Goal: Transaction & Acquisition: Obtain resource

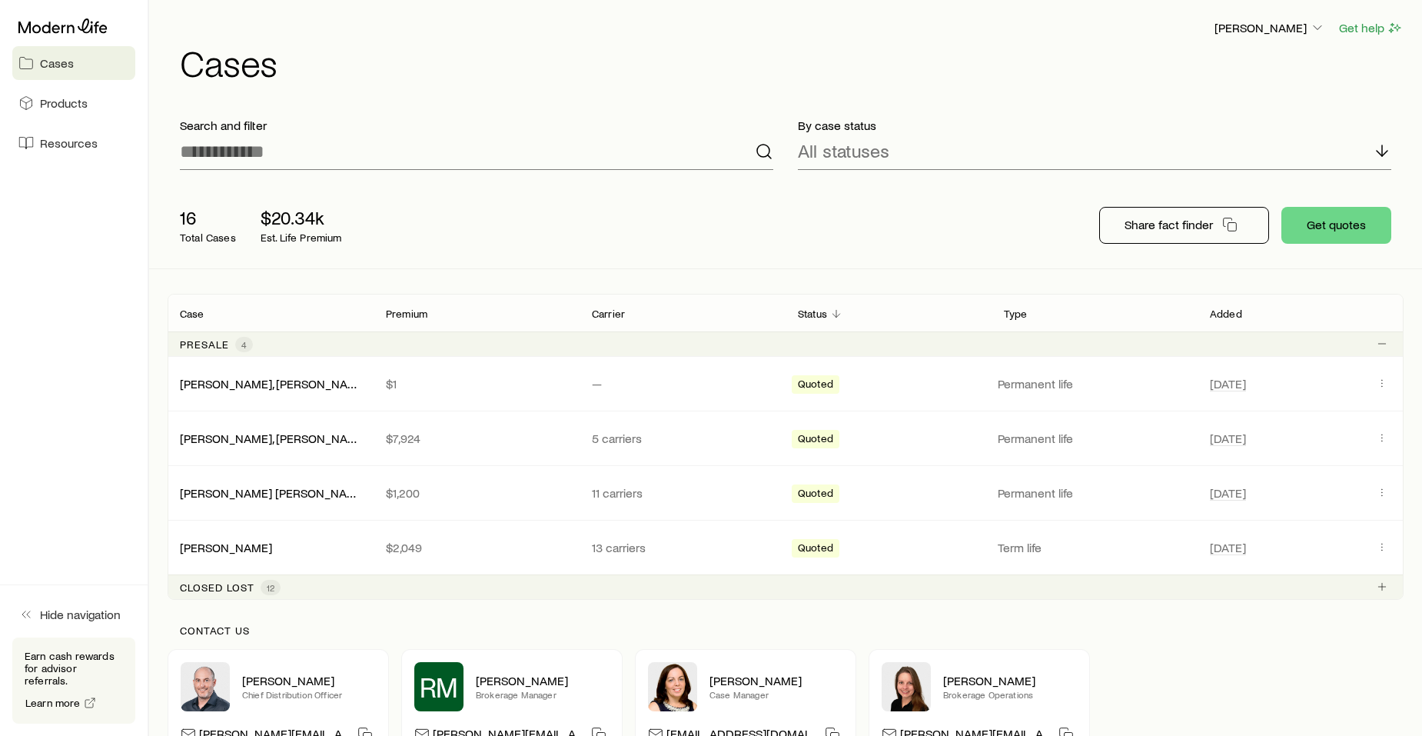
click at [75, 98] on span "Products" at bounding box center [64, 102] width 48 height 15
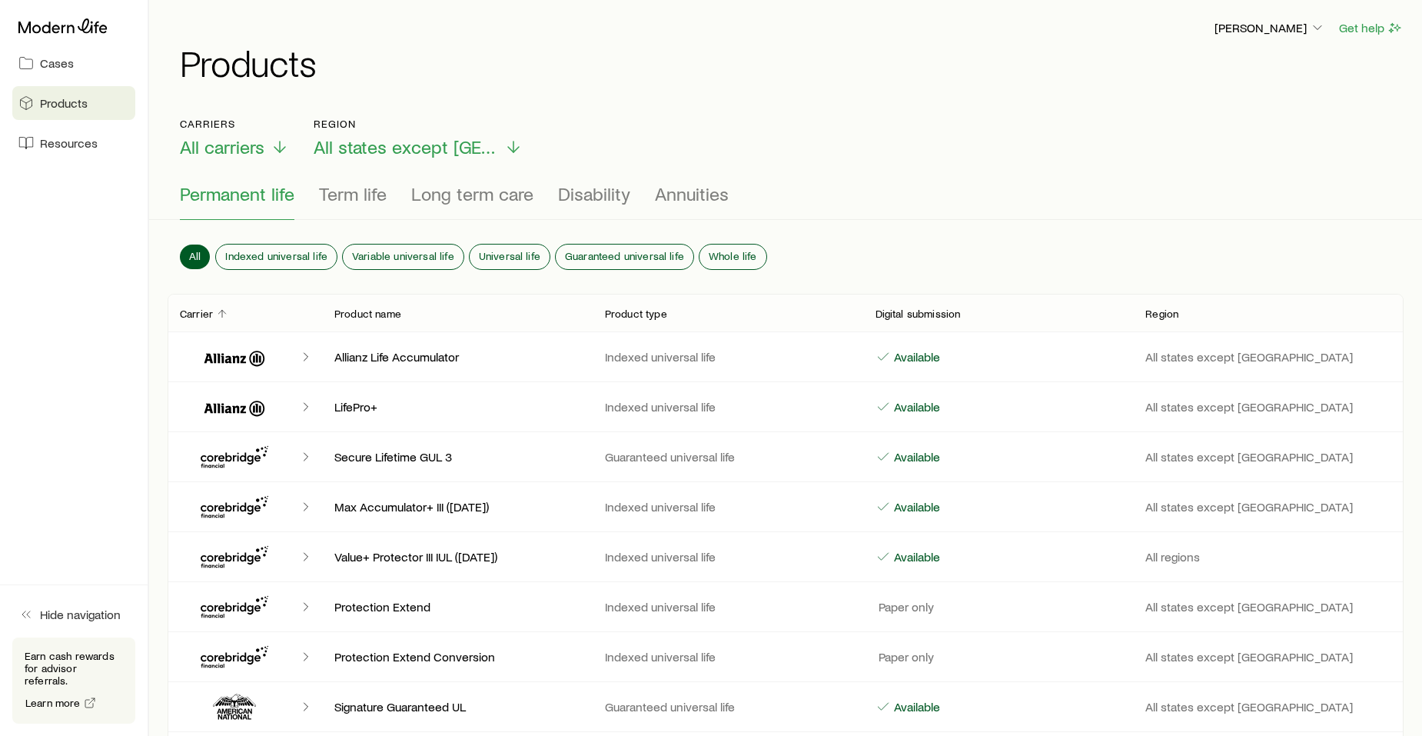
click at [254, 147] on span "All carriers" at bounding box center [222, 147] width 85 height 22
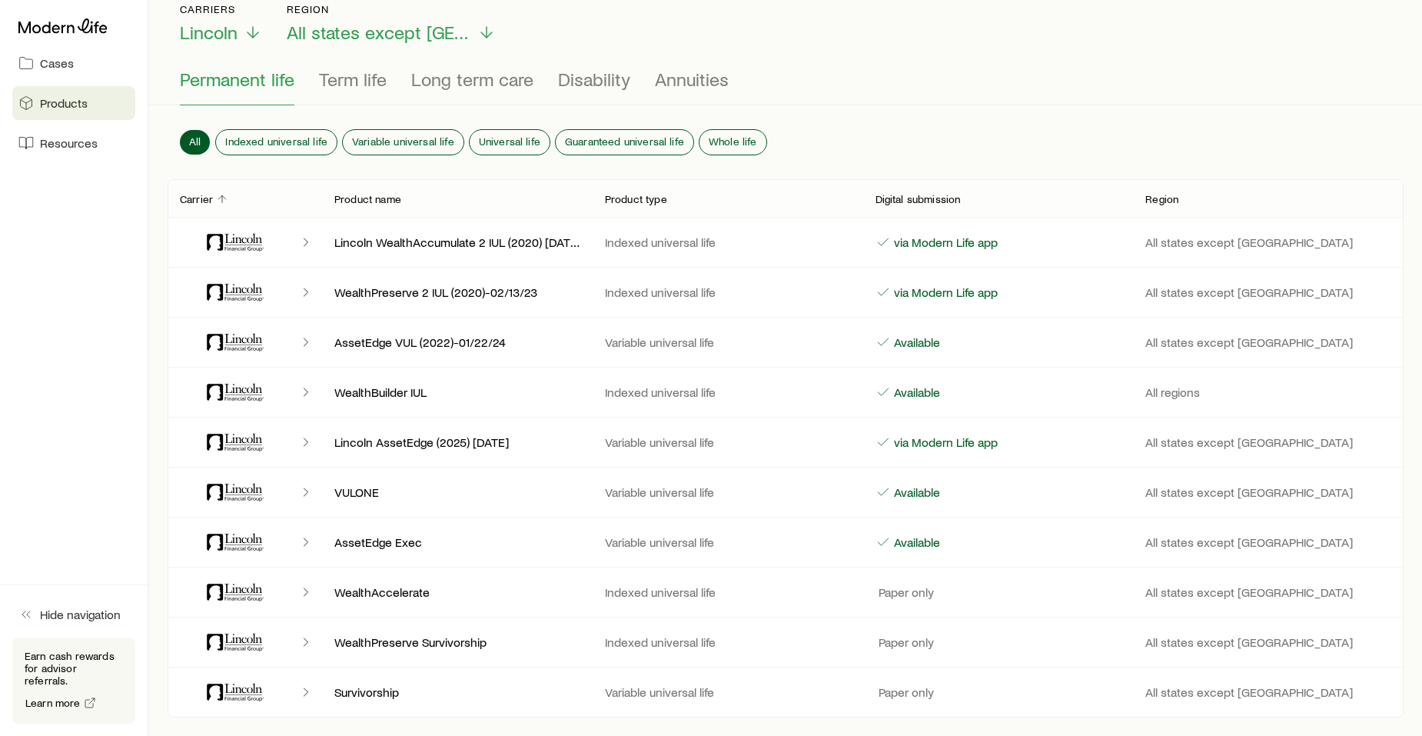
scroll to position [115, 0]
click at [365, 78] on span "Term life" at bounding box center [353, 79] width 68 height 22
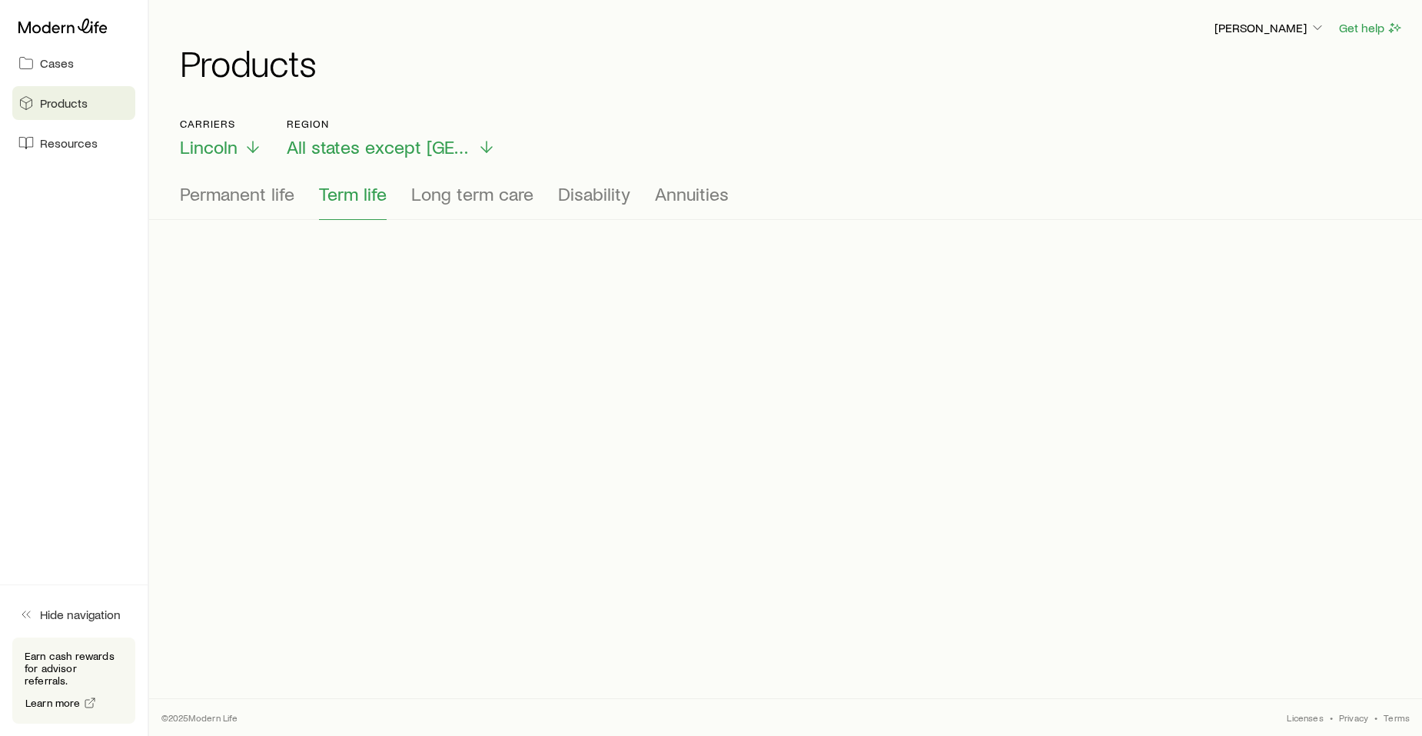
scroll to position [0, 0]
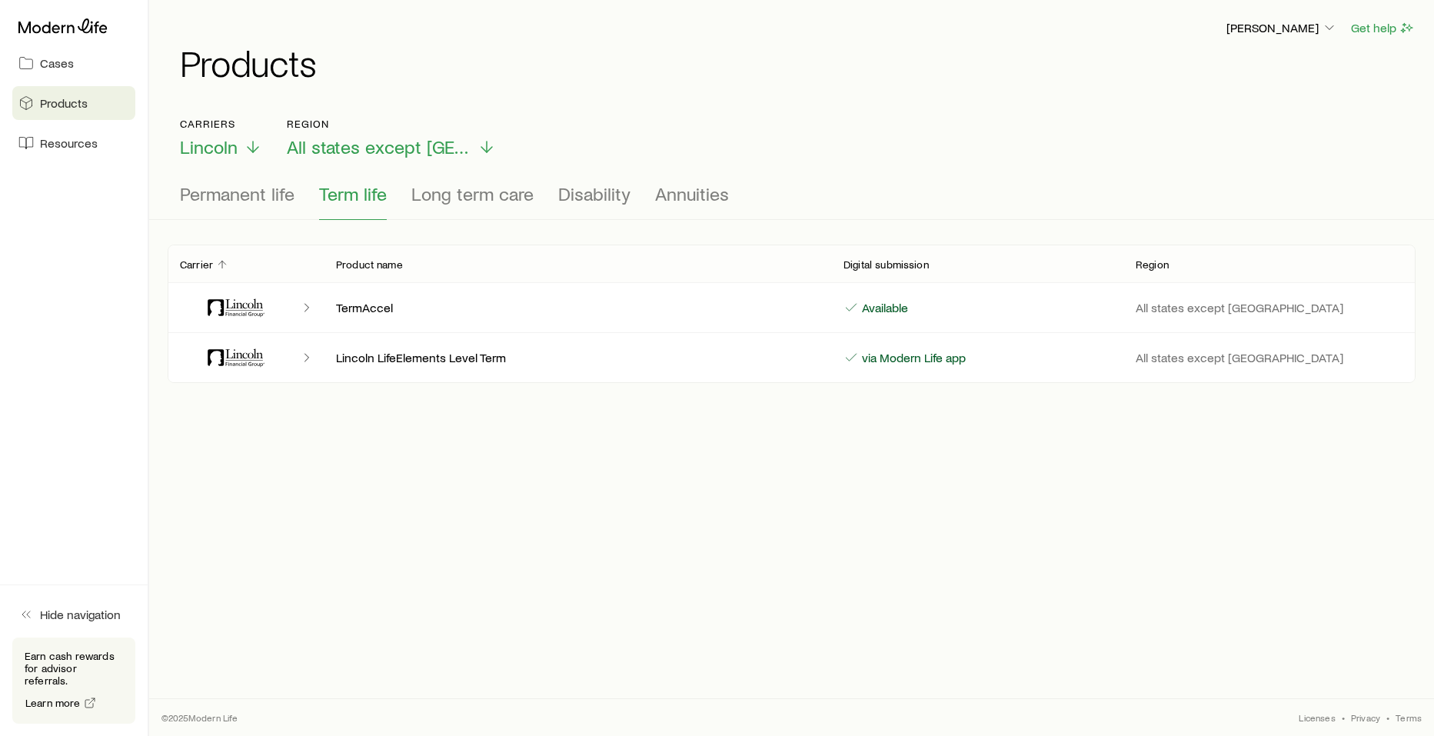
click at [307, 361] on icon "Client cases" at bounding box center [306, 357] width 15 height 15
click at [245, 360] on icon "Client cases" at bounding box center [235, 357] width 92 height 37
click at [404, 364] on p "Lincoln LifeElements Level Term" at bounding box center [577, 357] width 483 height 15
click at [60, 63] on span "Cases" at bounding box center [57, 62] width 34 height 15
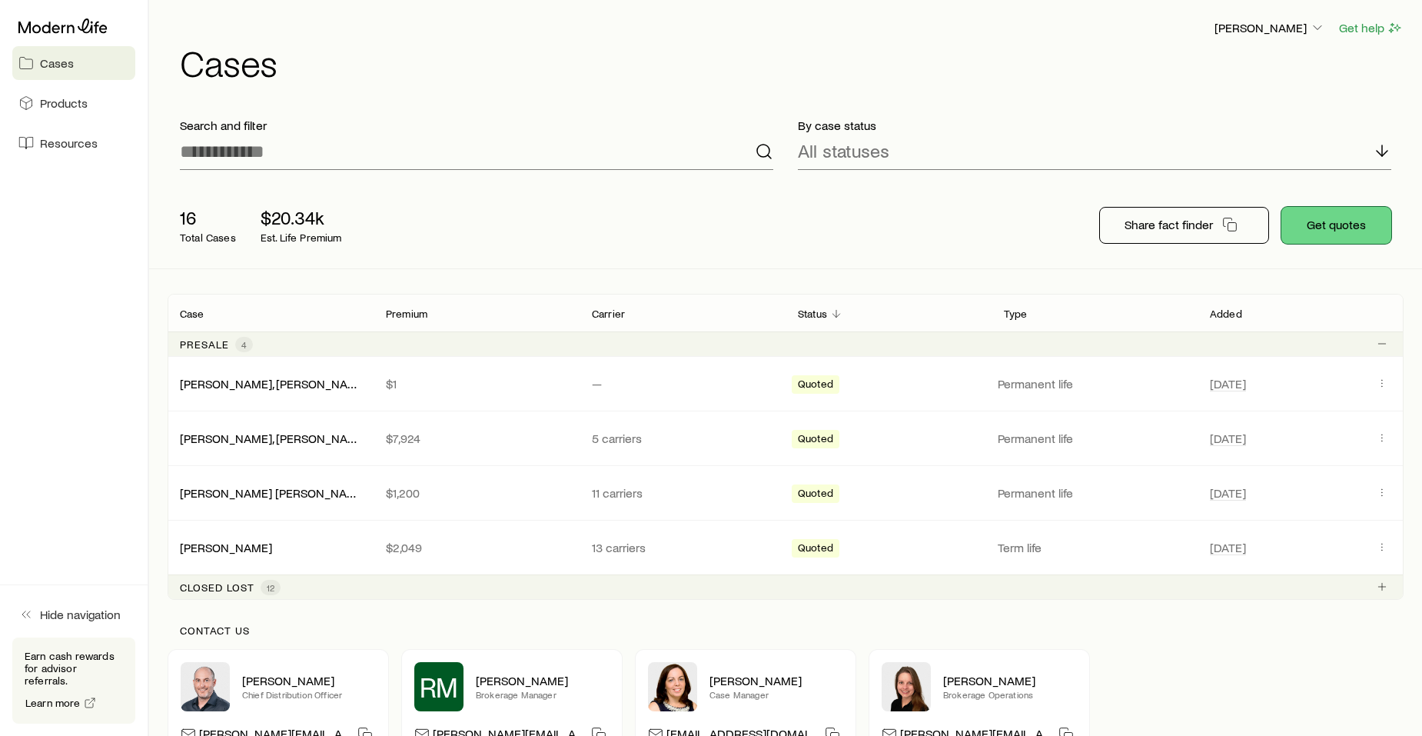
click at [1346, 225] on button "Get quotes" at bounding box center [1337, 225] width 110 height 37
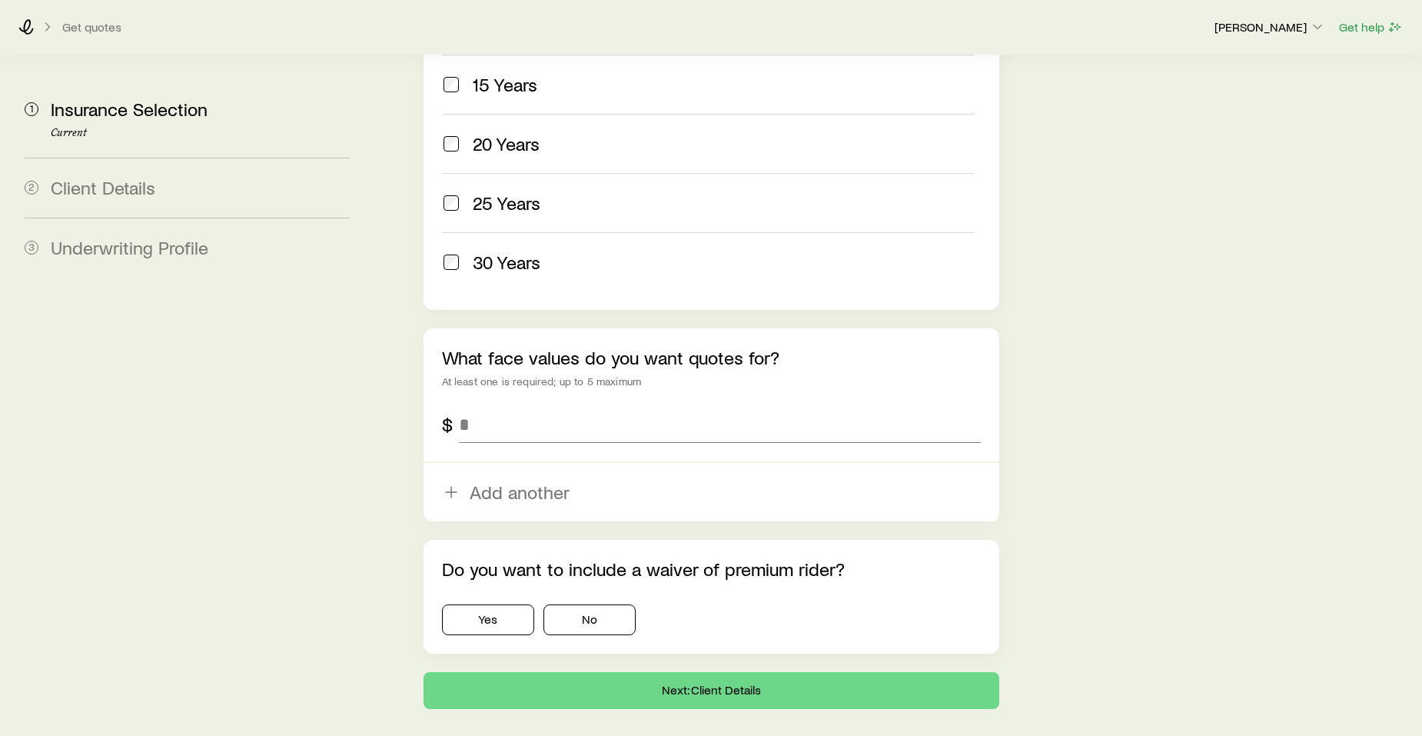
scroll to position [833, 0]
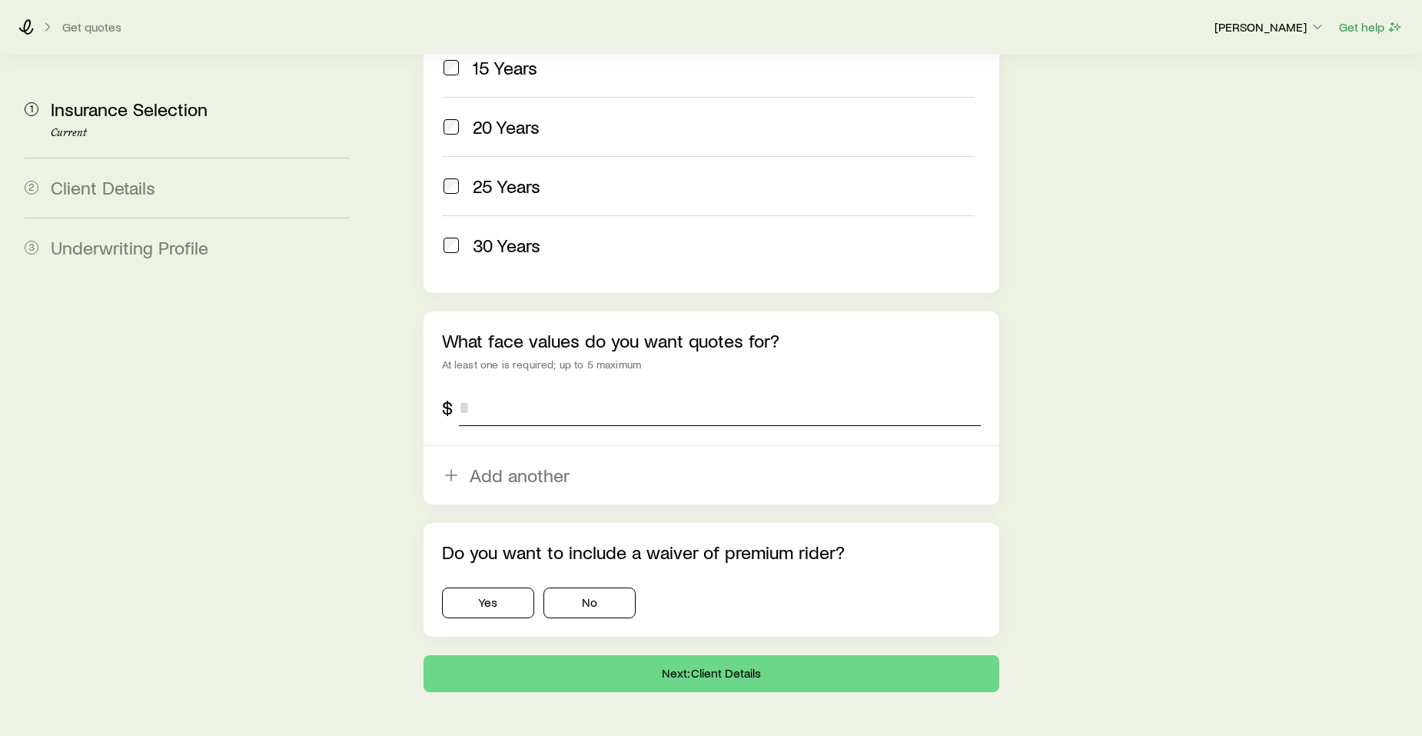
click at [478, 389] on input "tel" at bounding box center [720, 407] width 522 height 37
type input "*********"
click at [488, 446] on button "Add another" at bounding box center [712, 475] width 576 height 58
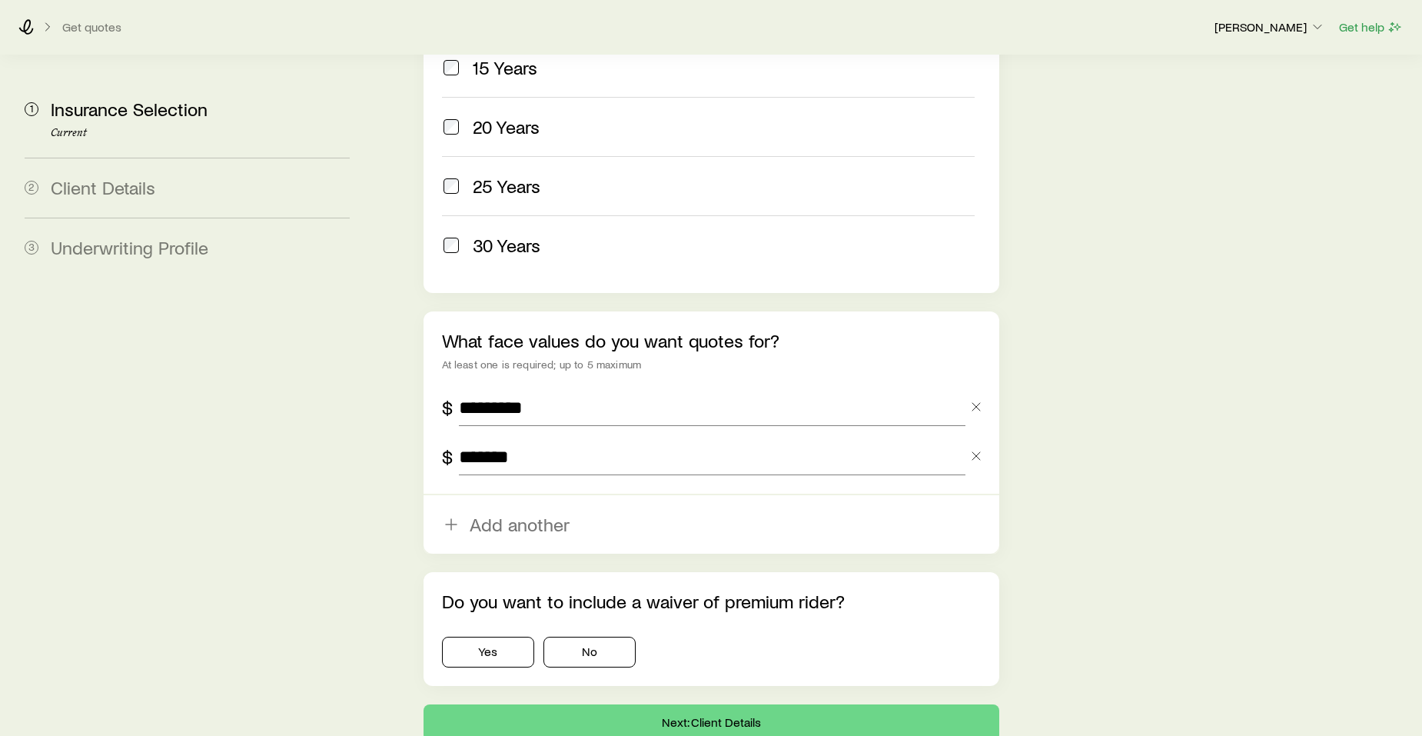
type input "*******"
click at [495, 637] on button "Yes" at bounding box center [488, 652] width 92 height 31
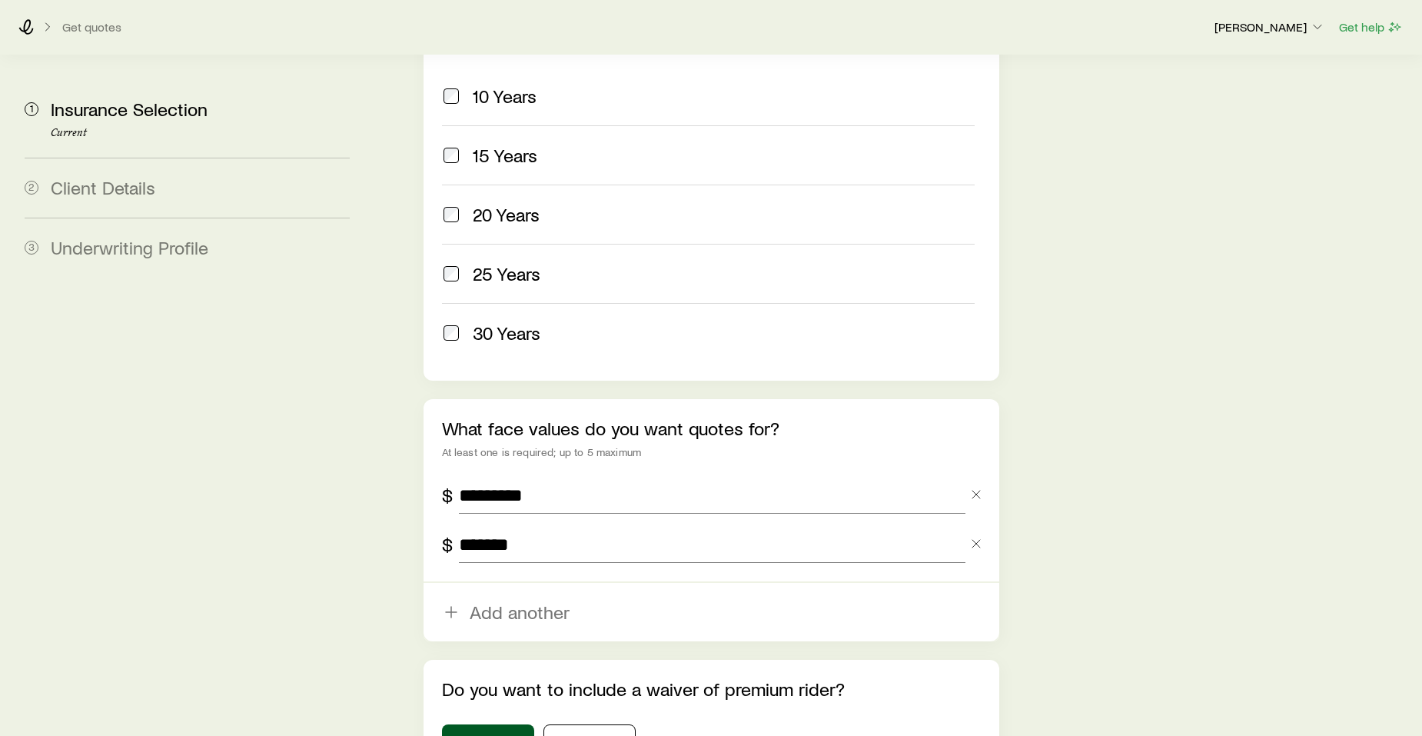
scroll to position [882, 0]
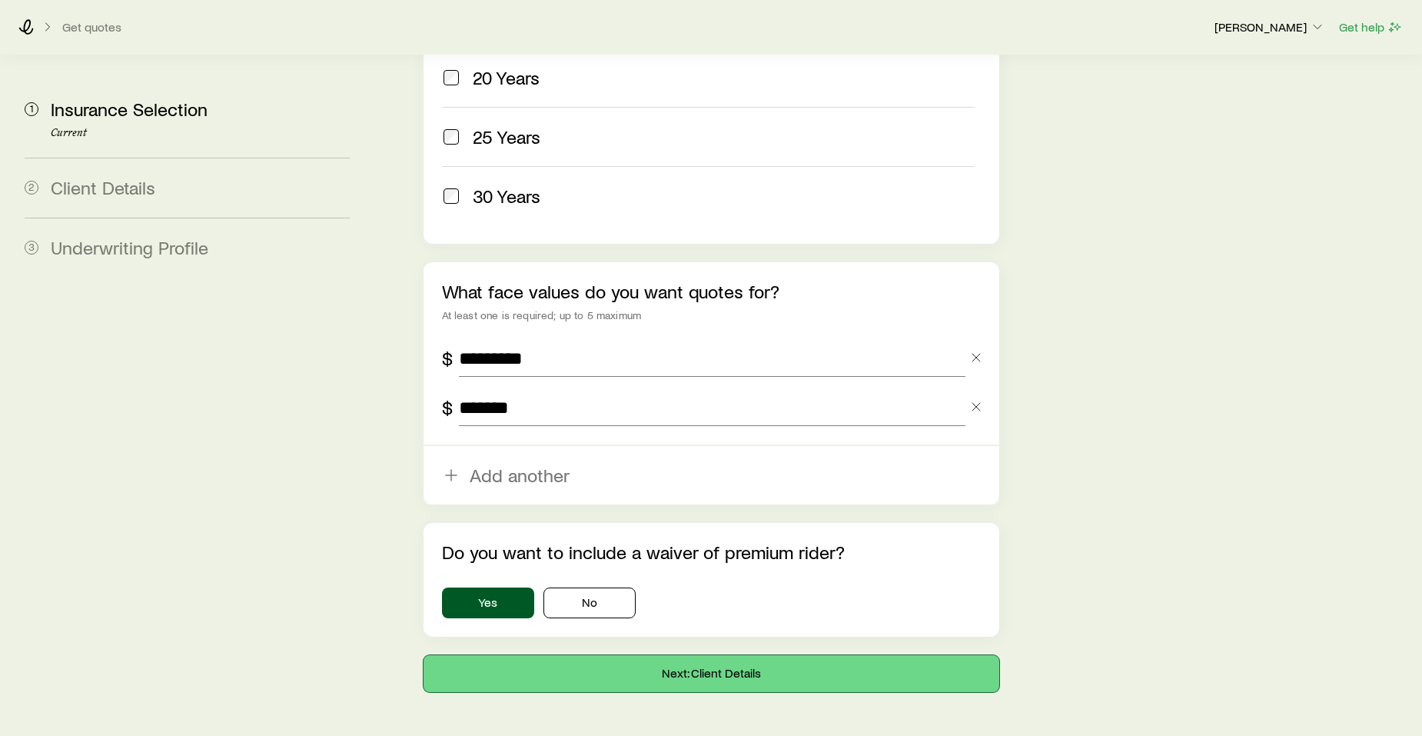
click at [685, 655] on button "Next: Client Details" at bounding box center [712, 673] width 576 height 37
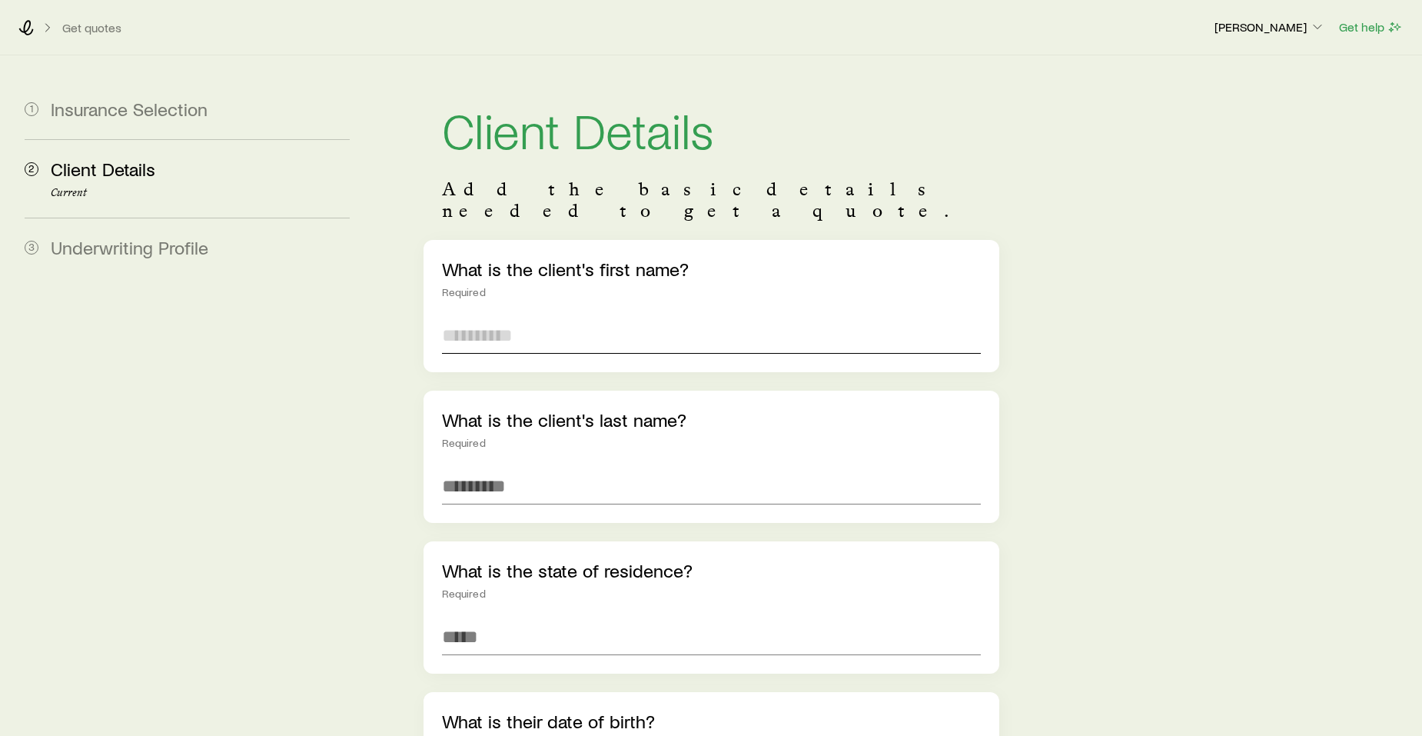
click at [471, 317] on input "text" at bounding box center [711, 335] width 539 height 37
type input "********"
click at [466, 467] on input "text" at bounding box center [711, 485] width 539 height 37
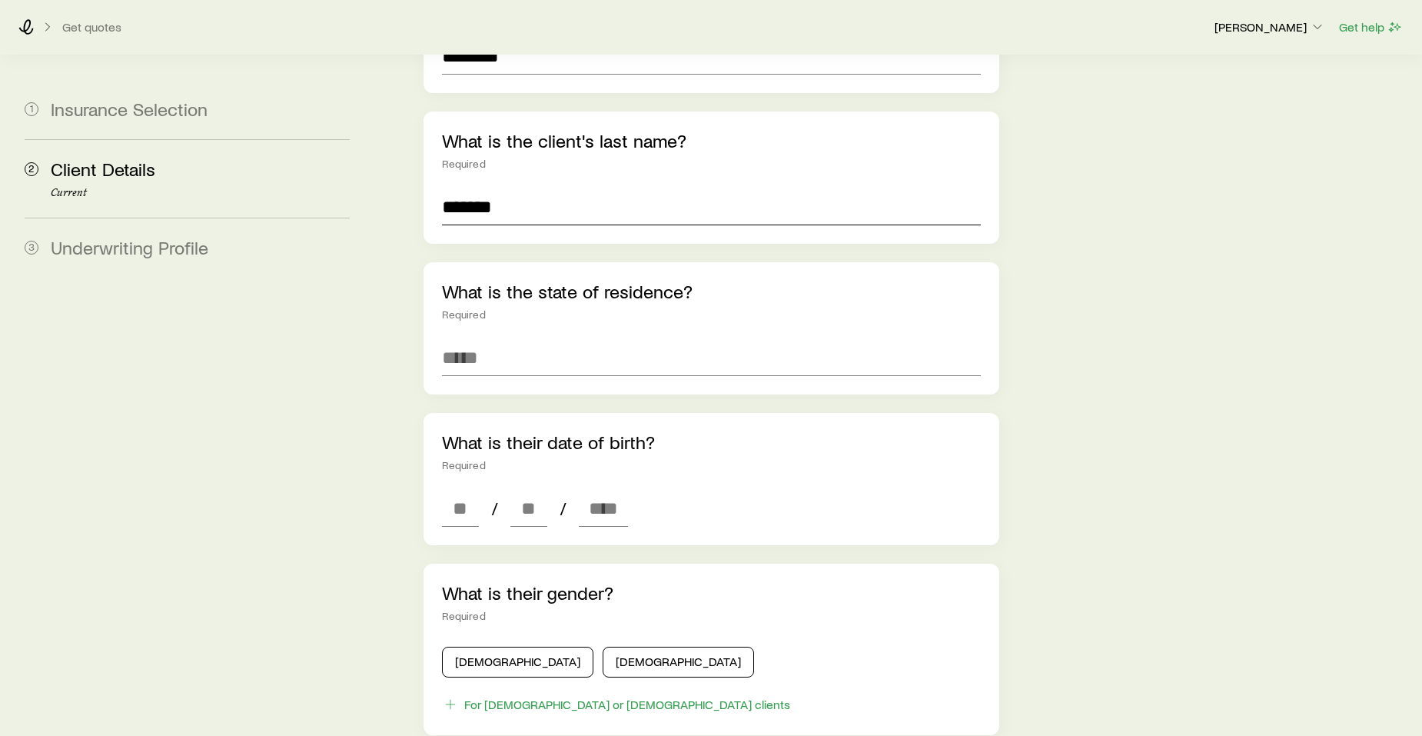
scroll to position [291, 0]
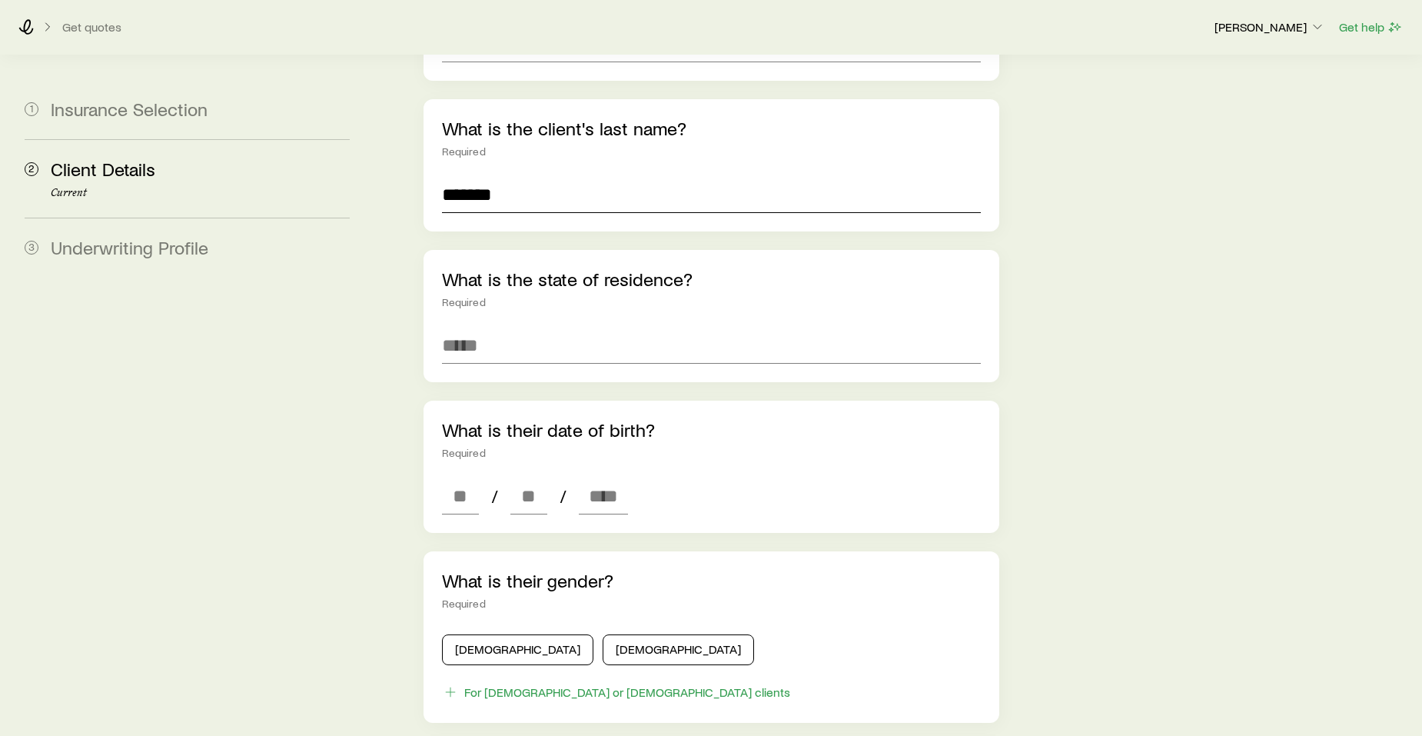
type input "*******"
click at [487, 328] on input at bounding box center [711, 345] width 539 height 37
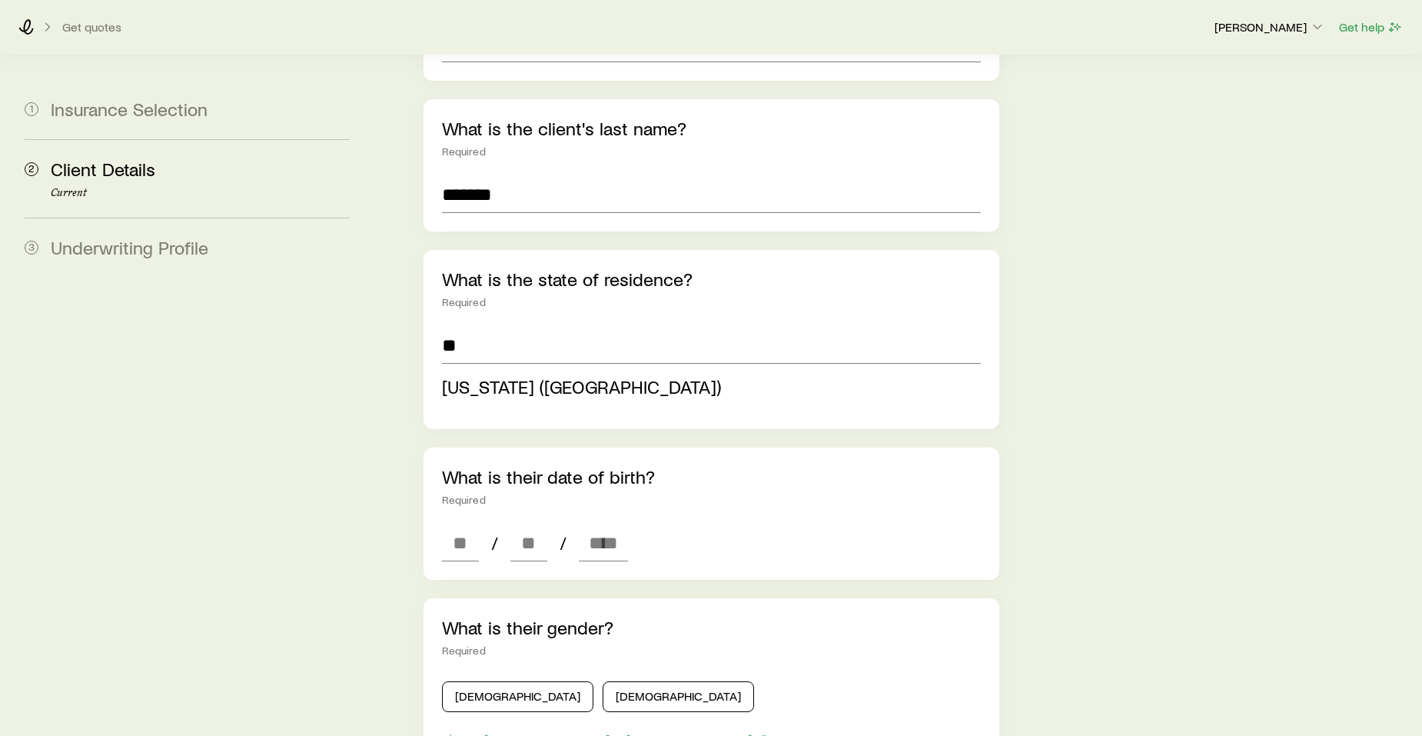
click at [482, 375] on span "[US_STATE] ([GEOGRAPHIC_DATA])" at bounding box center [581, 386] width 279 height 22
type input "**********"
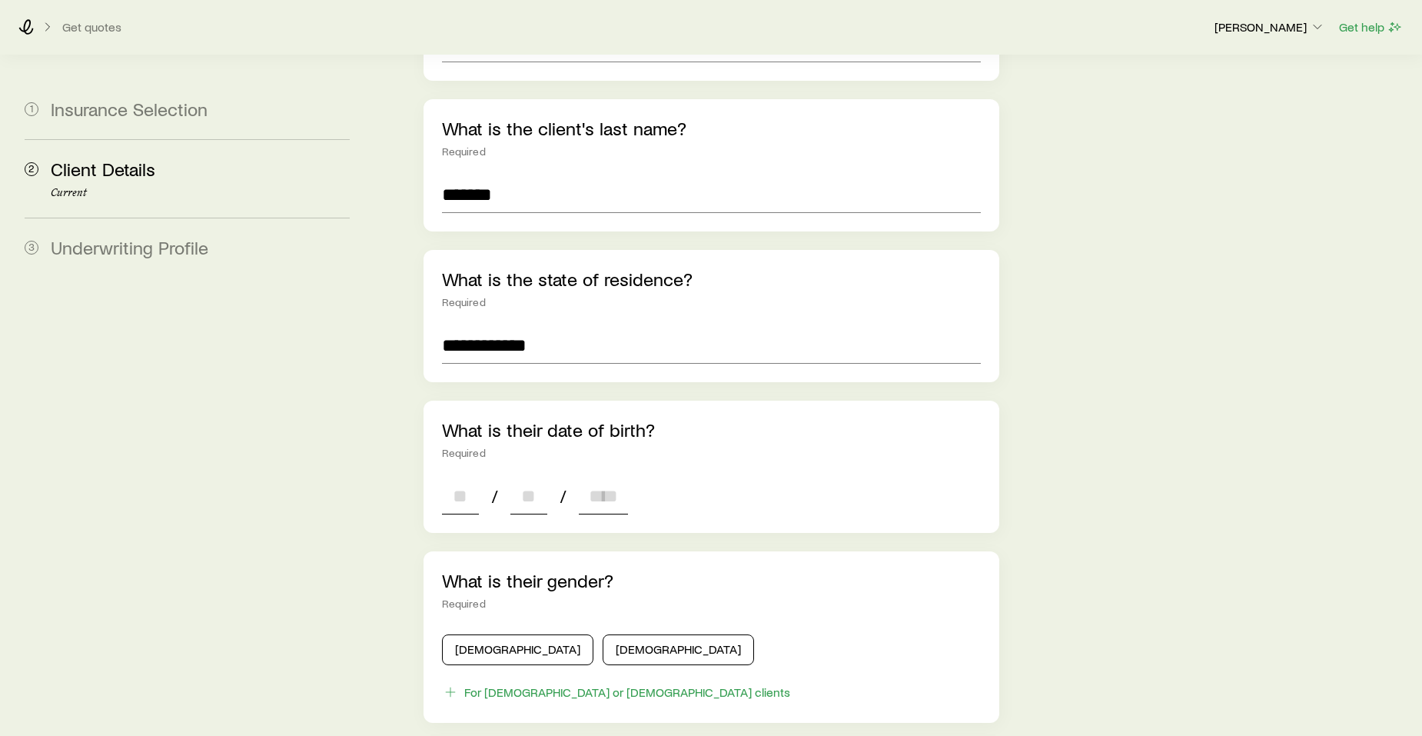
click at [451, 478] on input at bounding box center [460, 495] width 37 height 37
type input "**"
type input "****"
type input "*"
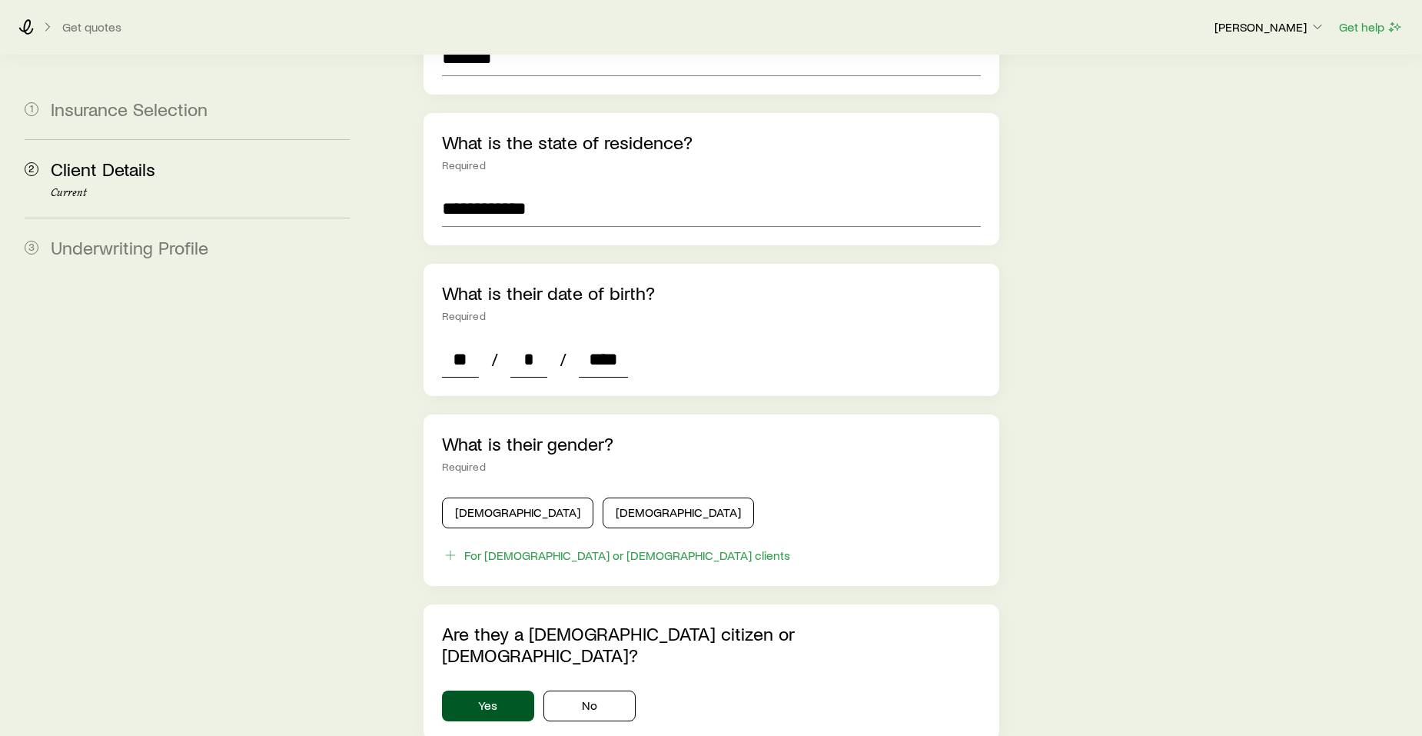
scroll to position [446, 0]
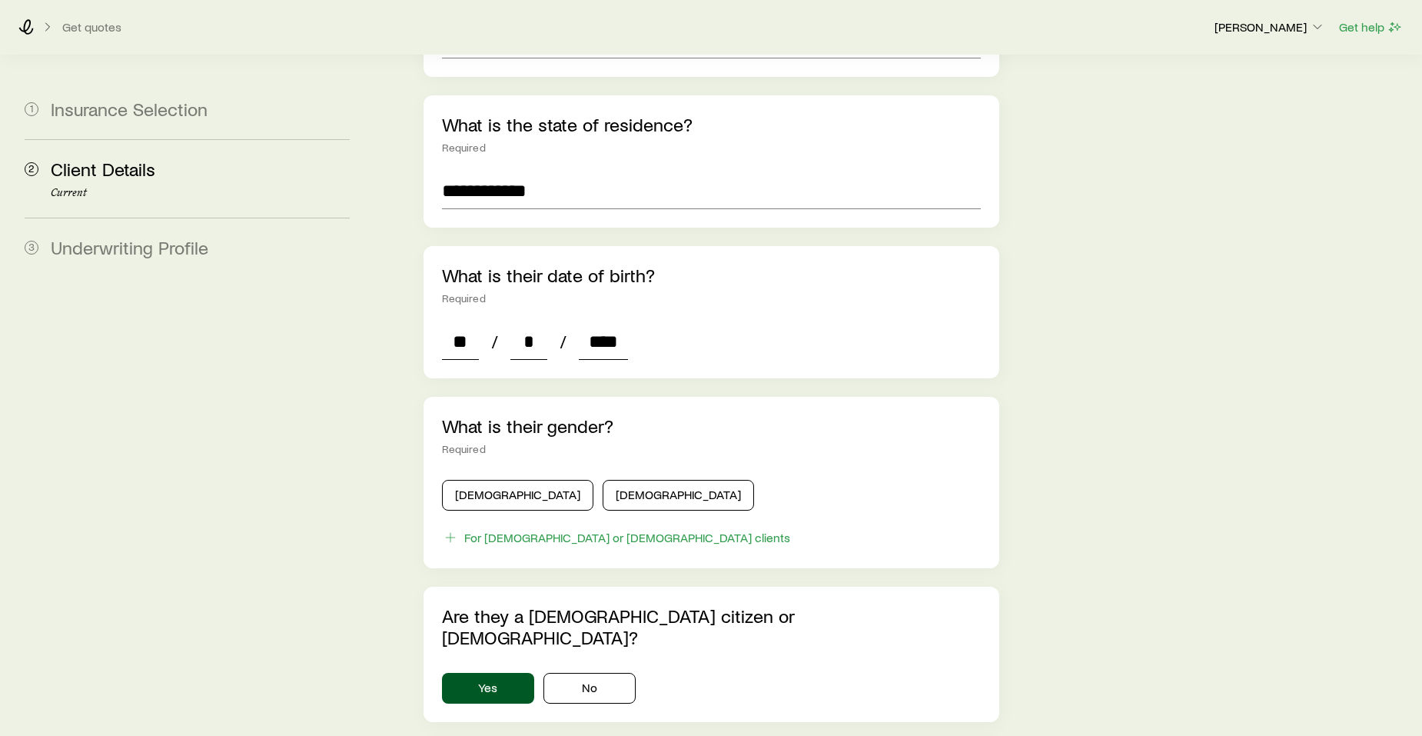
type input "****"
click at [484, 480] on button "[DEMOGRAPHIC_DATA]" at bounding box center [517, 495] width 151 height 31
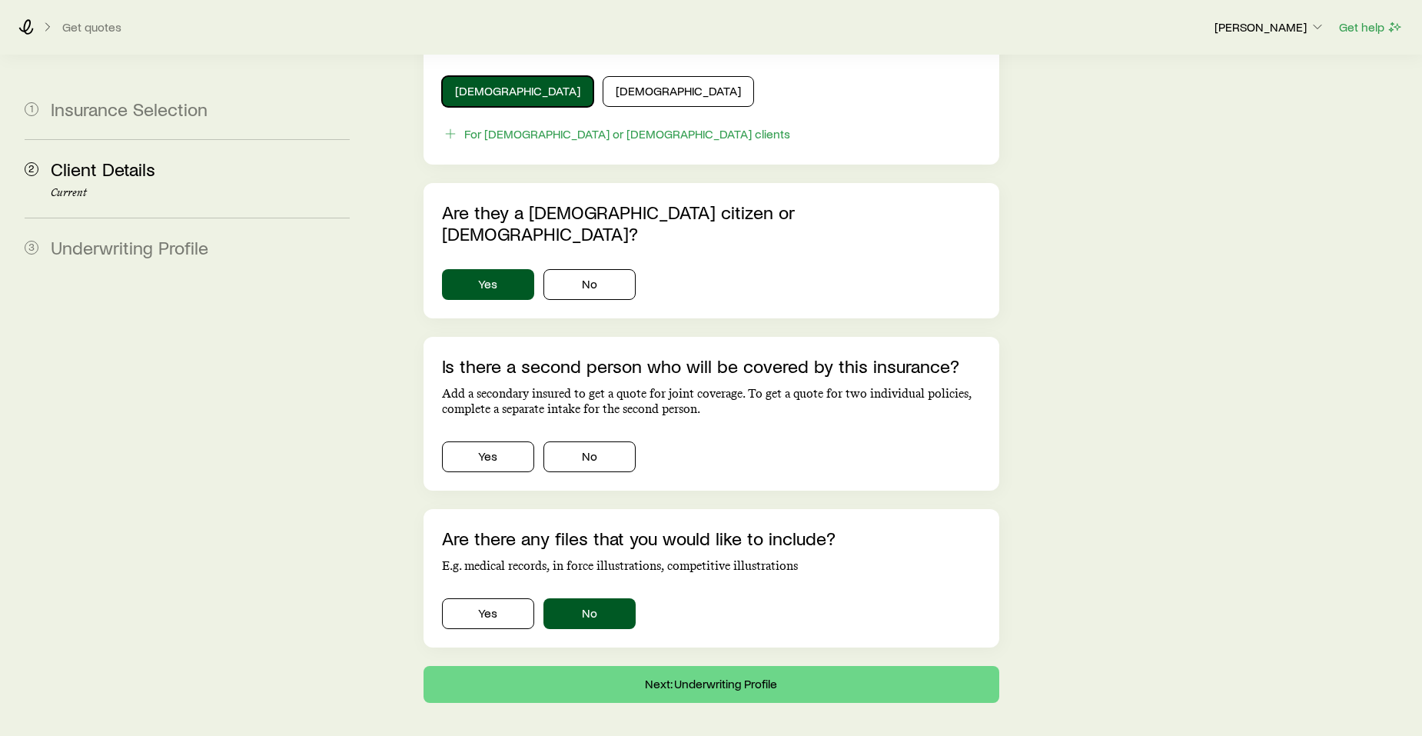
scroll to position [860, 0]
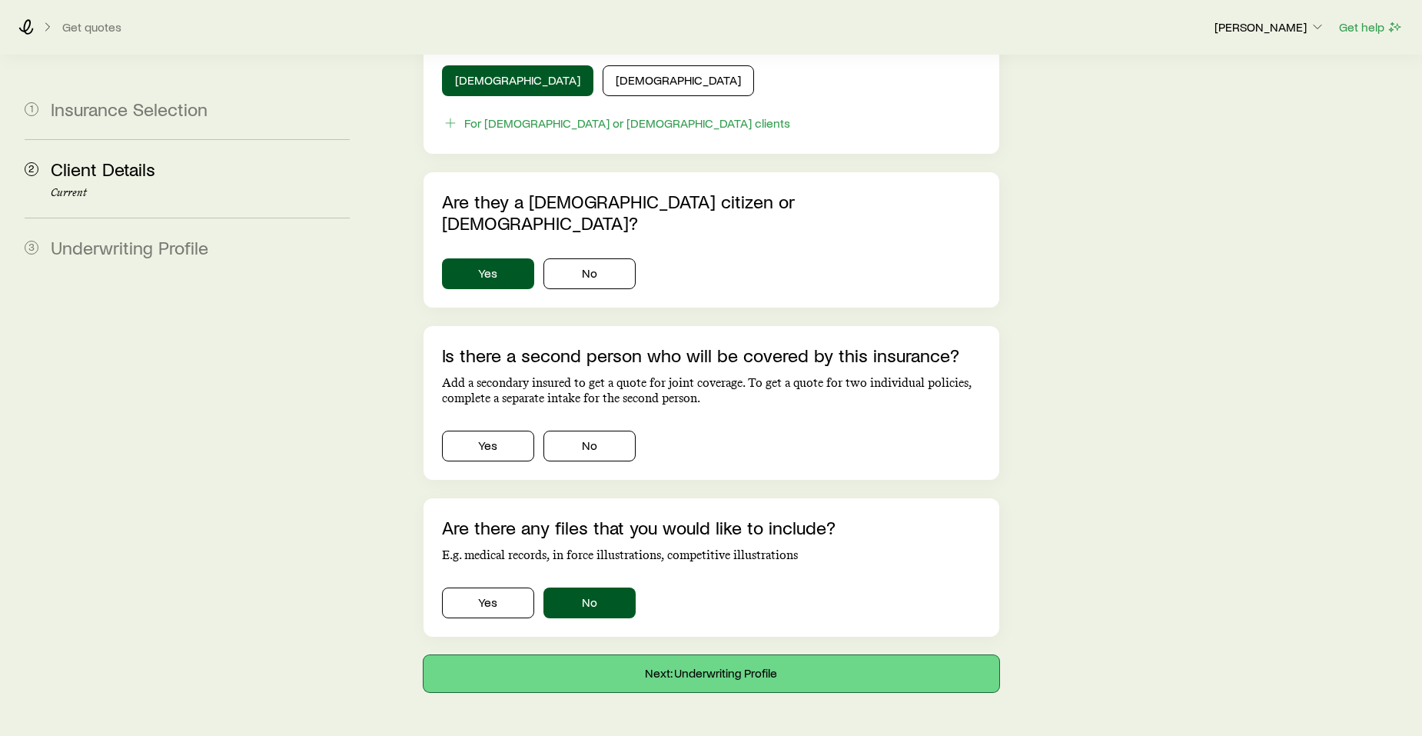
click at [690, 655] on button "Next: Underwriting Profile" at bounding box center [712, 673] width 576 height 37
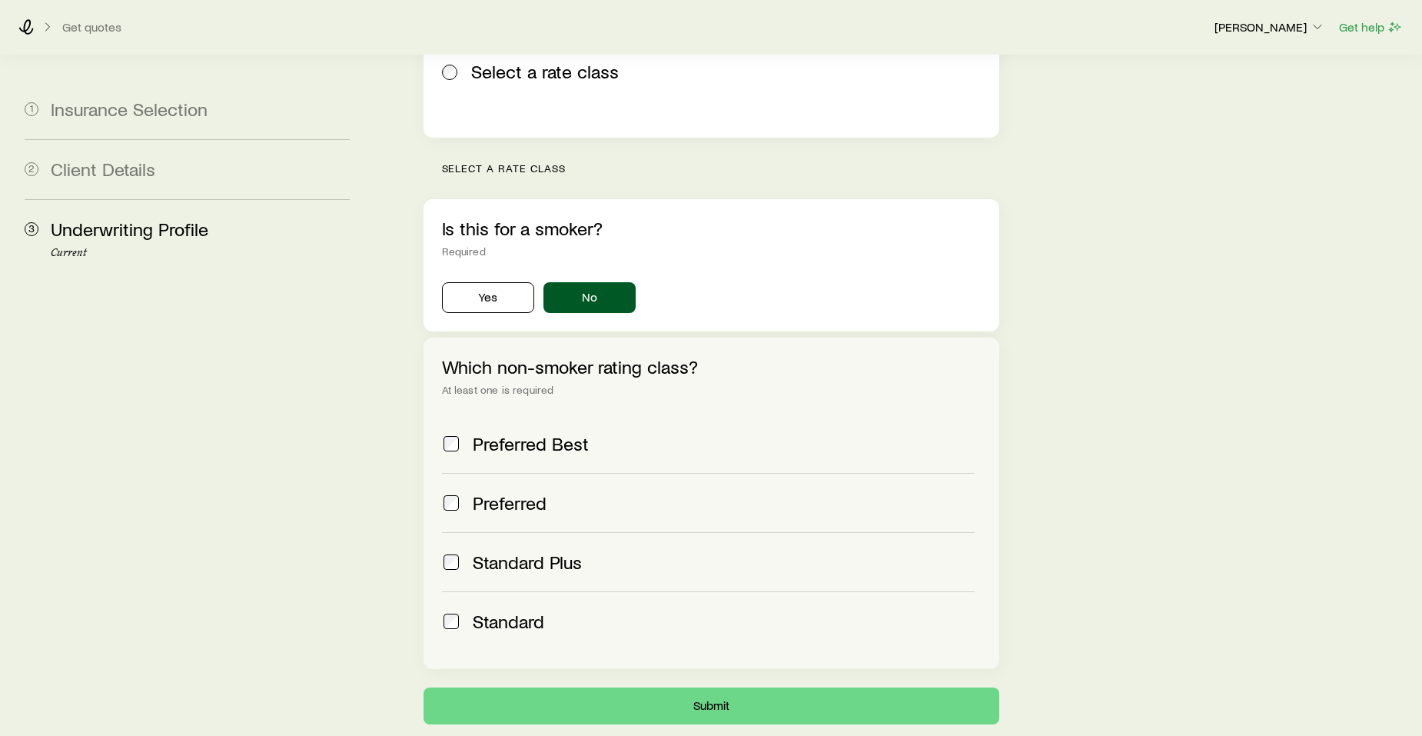
scroll to position [389, 0]
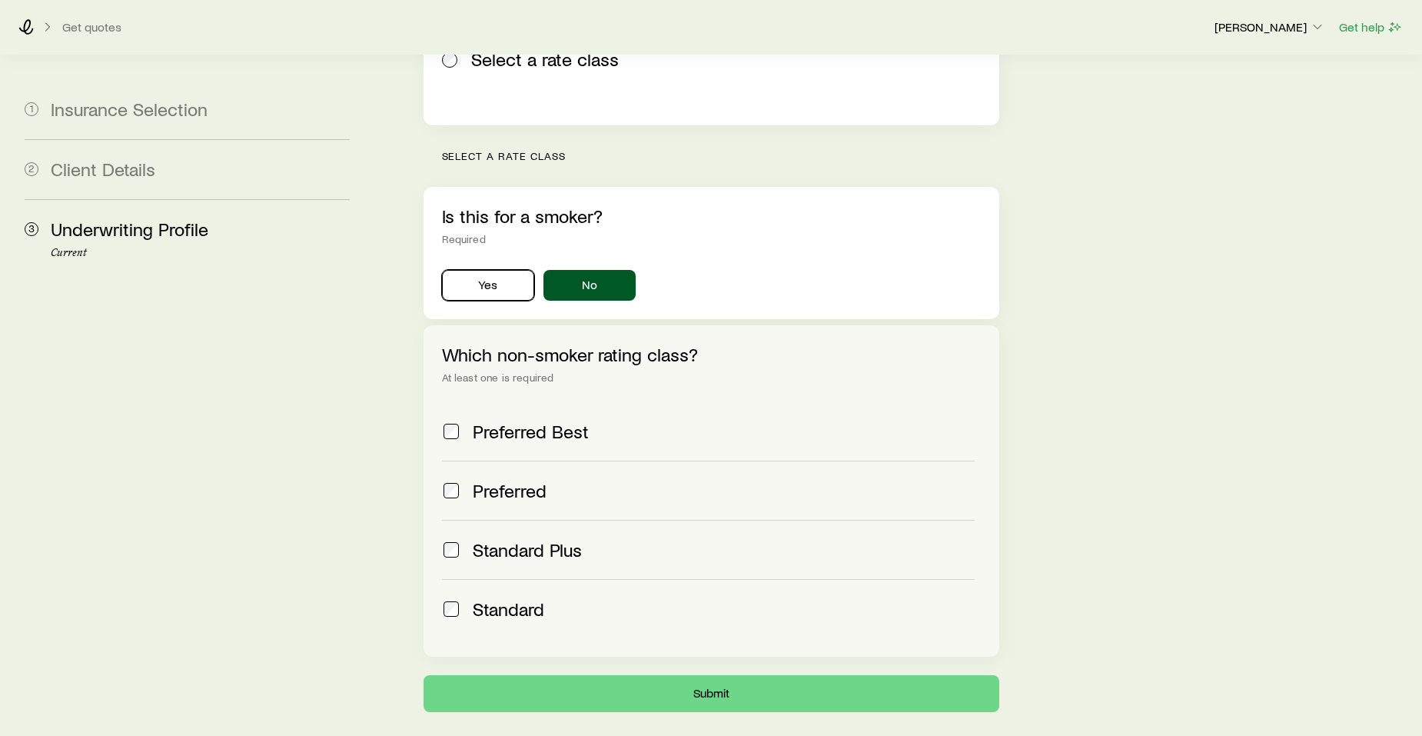
click at [498, 270] on button "Yes" at bounding box center [488, 285] width 92 height 31
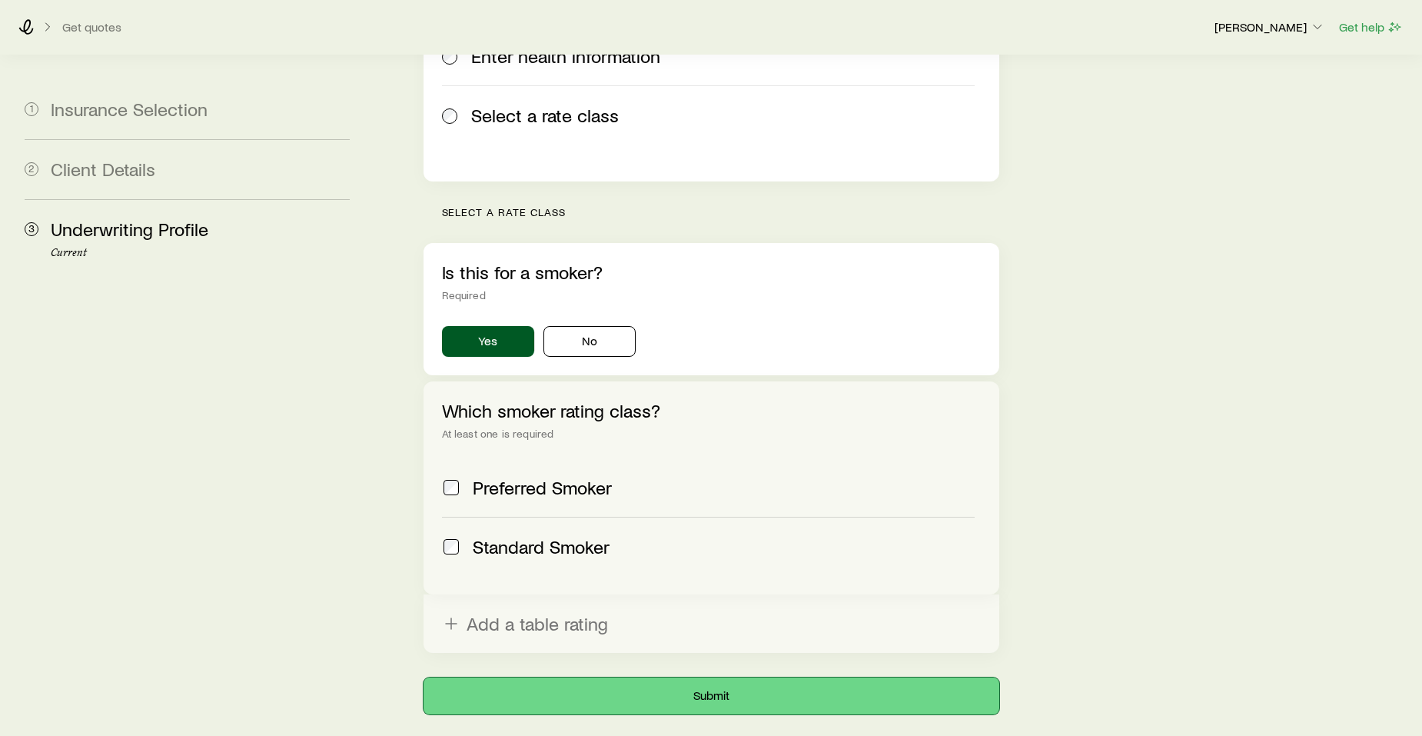
click at [714, 677] on button "Submit" at bounding box center [712, 695] width 576 height 37
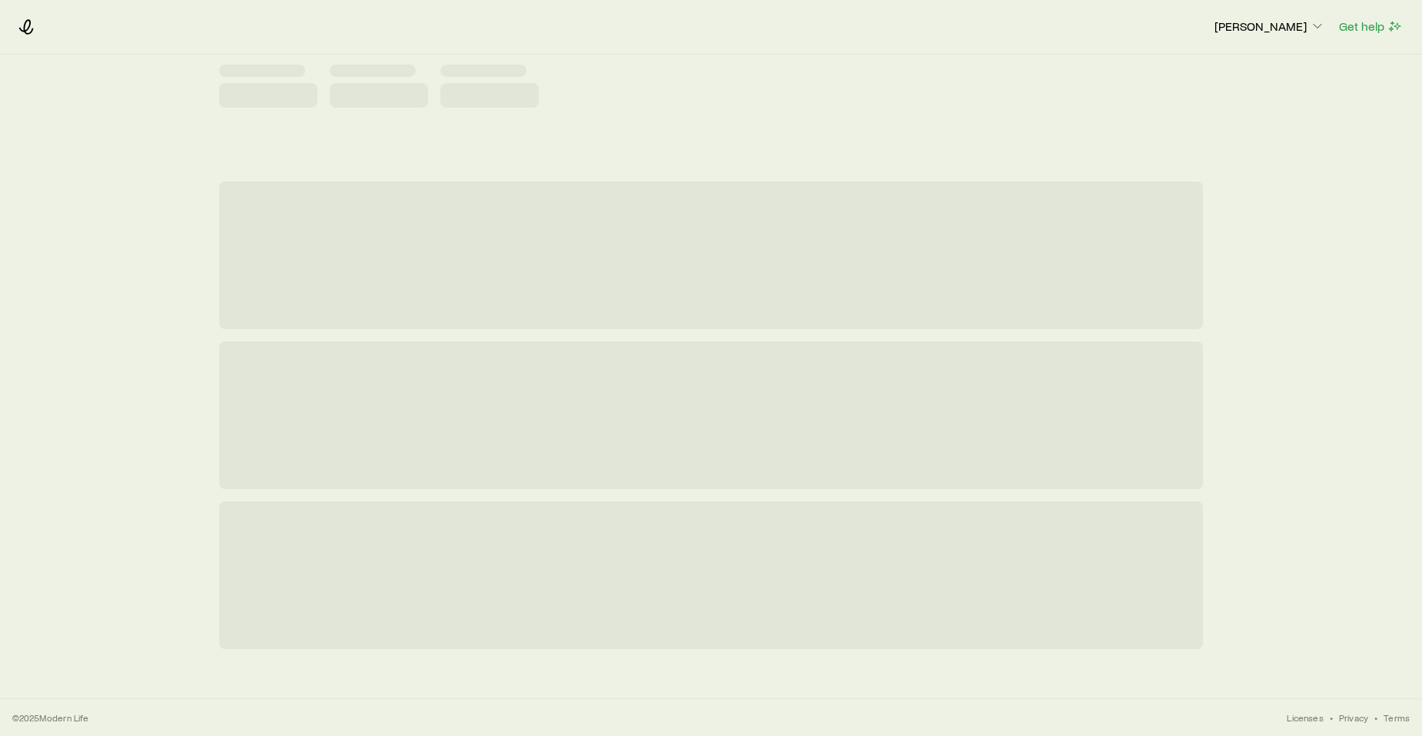
scroll to position [0, 0]
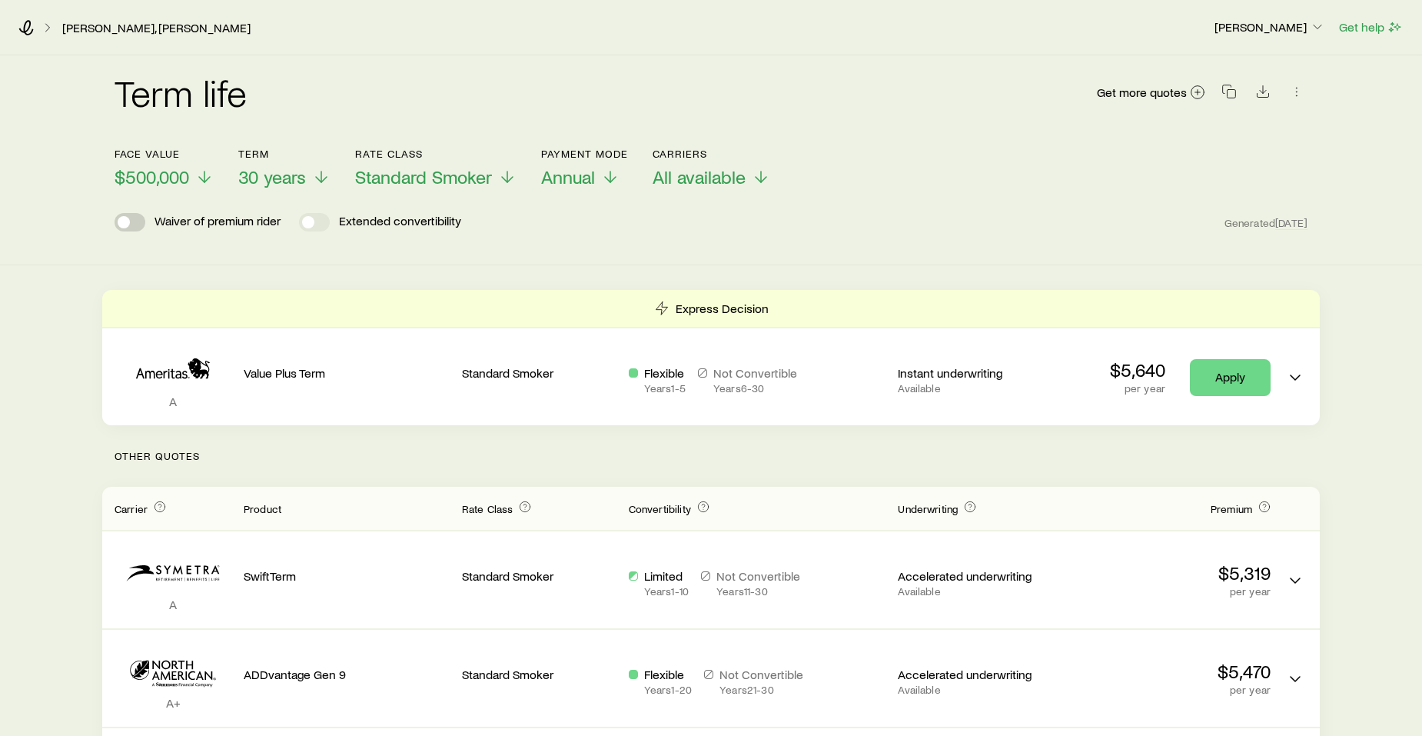
click at [128, 222] on span at bounding box center [124, 222] width 12 height 12
click at [422, 175] on span "Standard Smoker" at bounding box center [423, 177] width 137 height 22
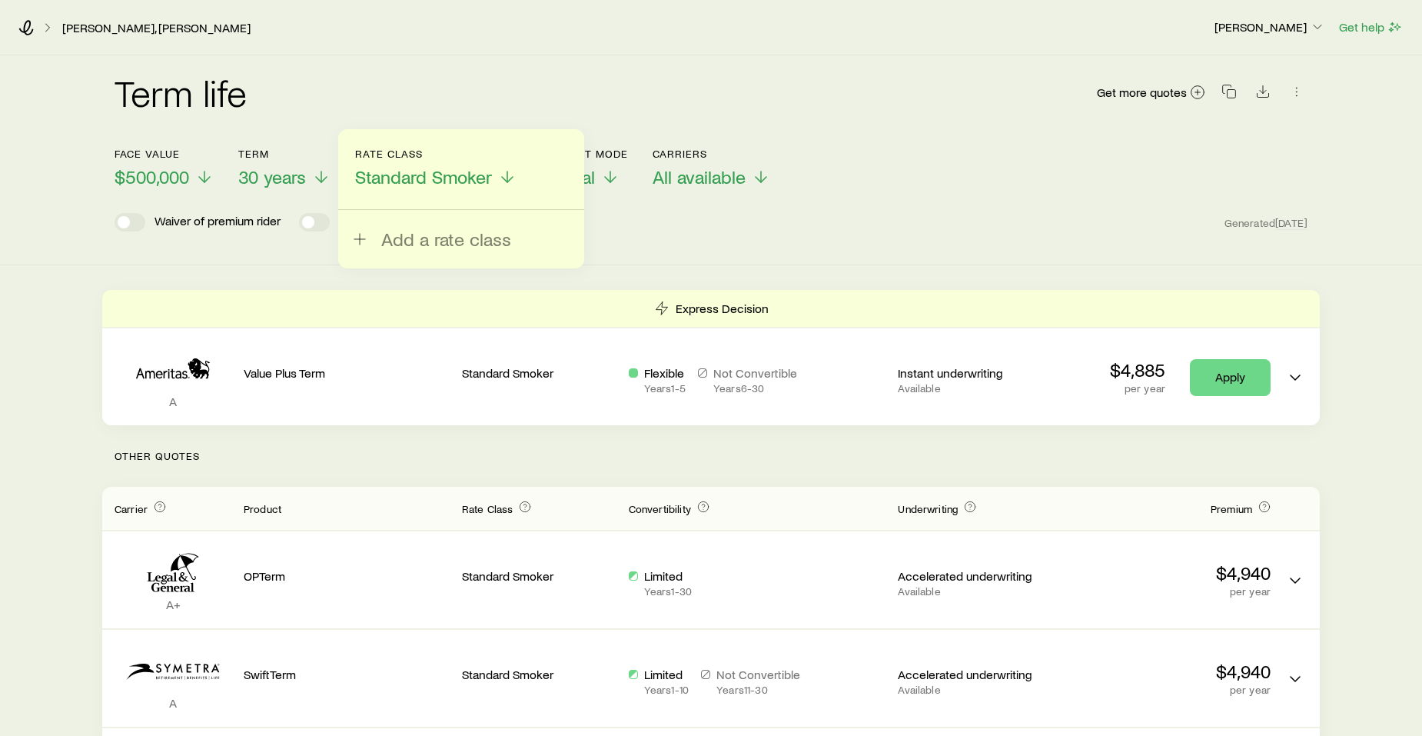
click at [442, 239] on span "Add a rate class" at bounding box center [446, 239] width 130 height 22
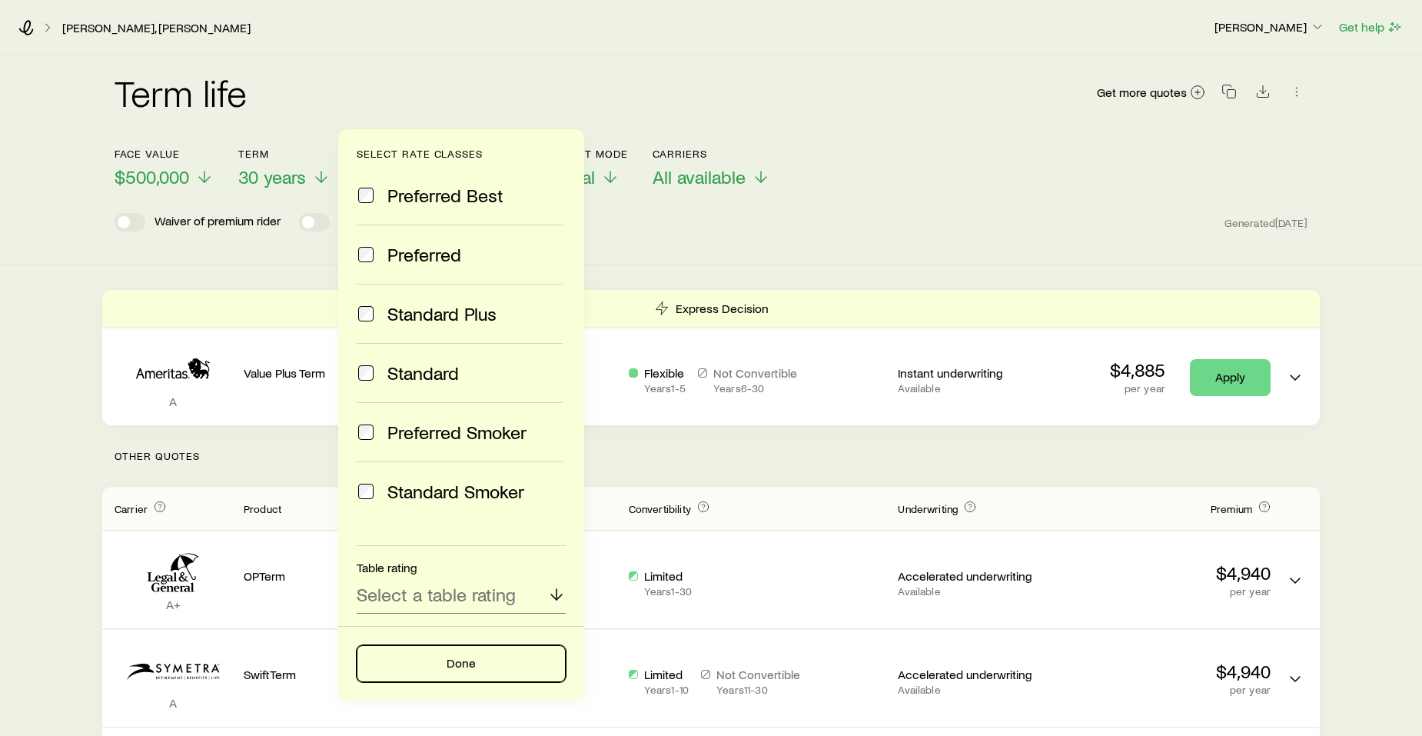
click at [469, 660] on button "Done" at bounding box center [461, 663] width 209 height 37
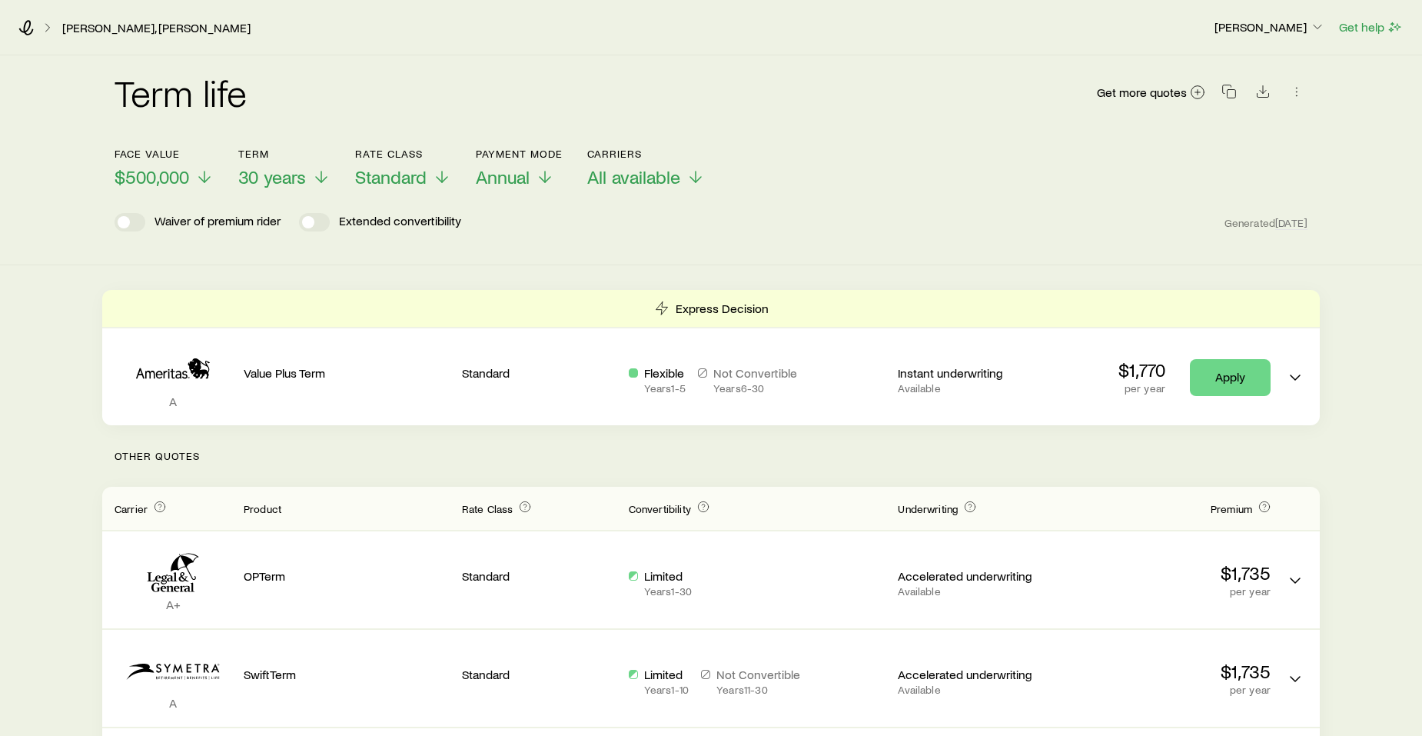
click at [699, 248] on div "Term life Get more quotes Face value $500,000 Term 30 years Rate Class Standard…" at bounding box center [711, 160] width 1422 height 210
click at [678, 176] on span "All available" at bounding box center [633, 177] width 93 height 22
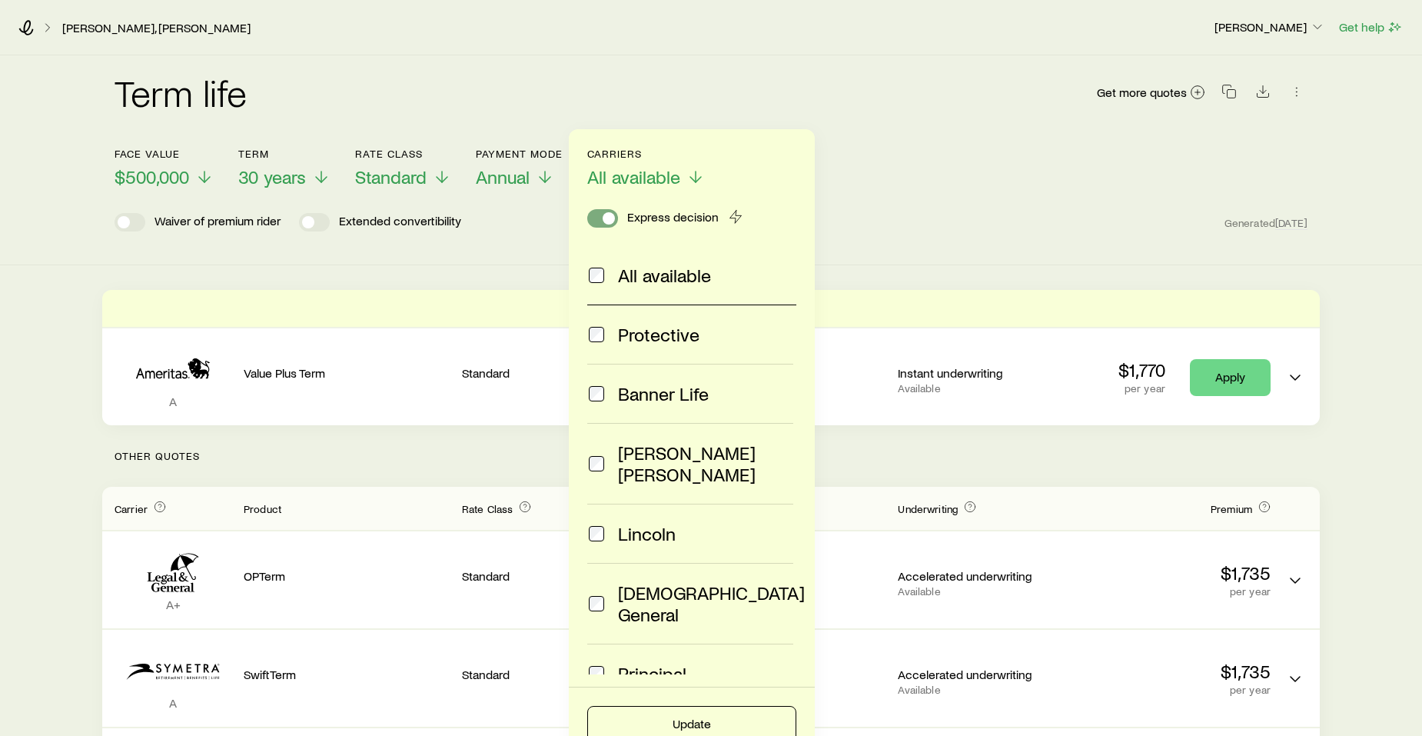
click at [599, 215] on span at bounding box center [602, 218] width 31 height 18
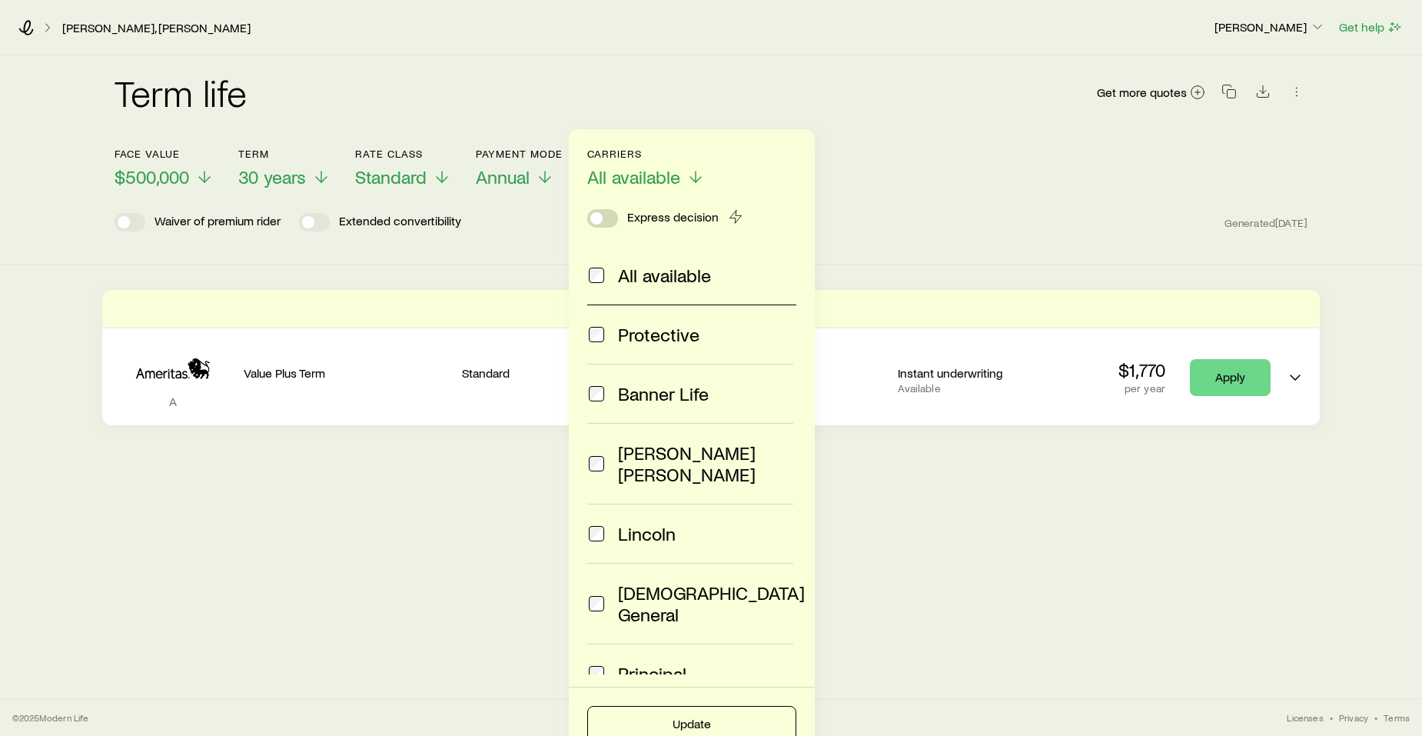
click at [597, 215] on span at bounding box center [597, 218] width 12 height 12
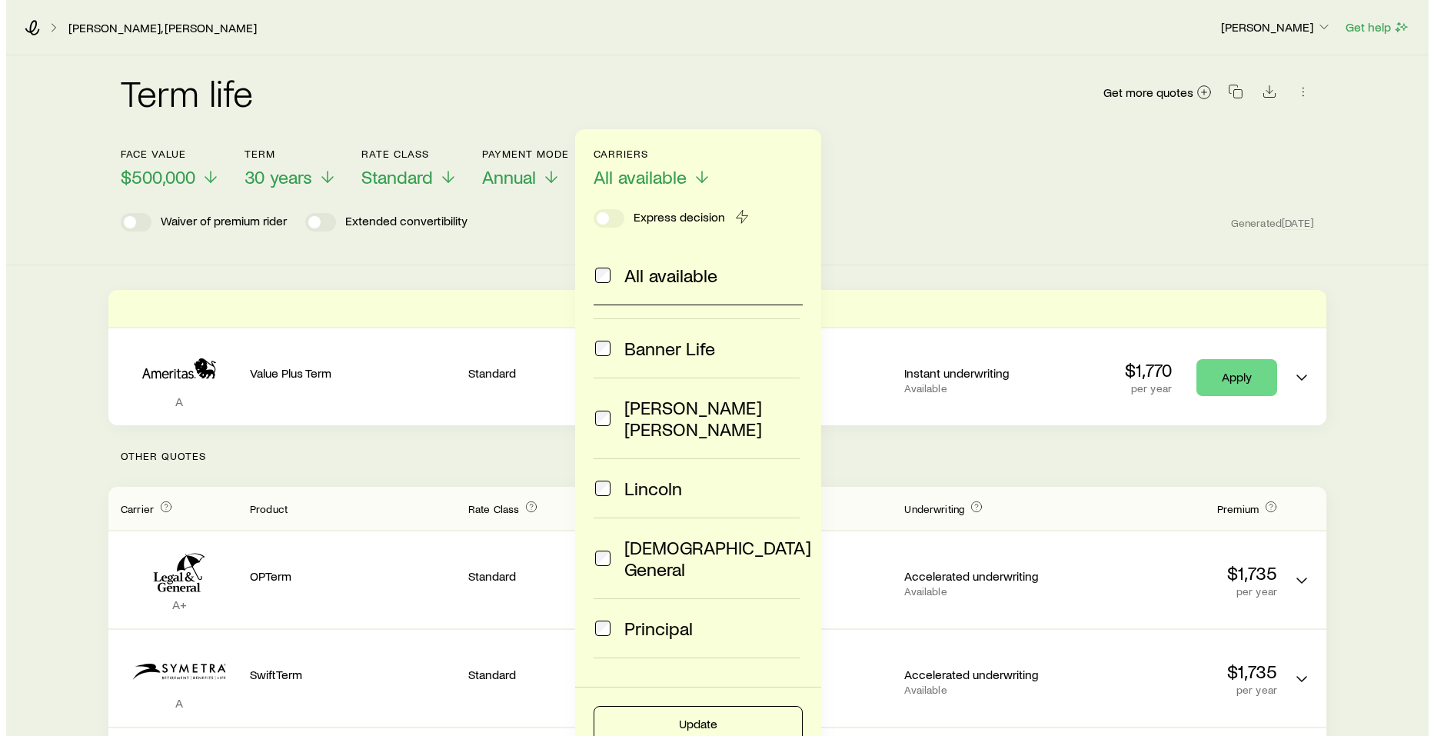
scroll to position [111, 0]
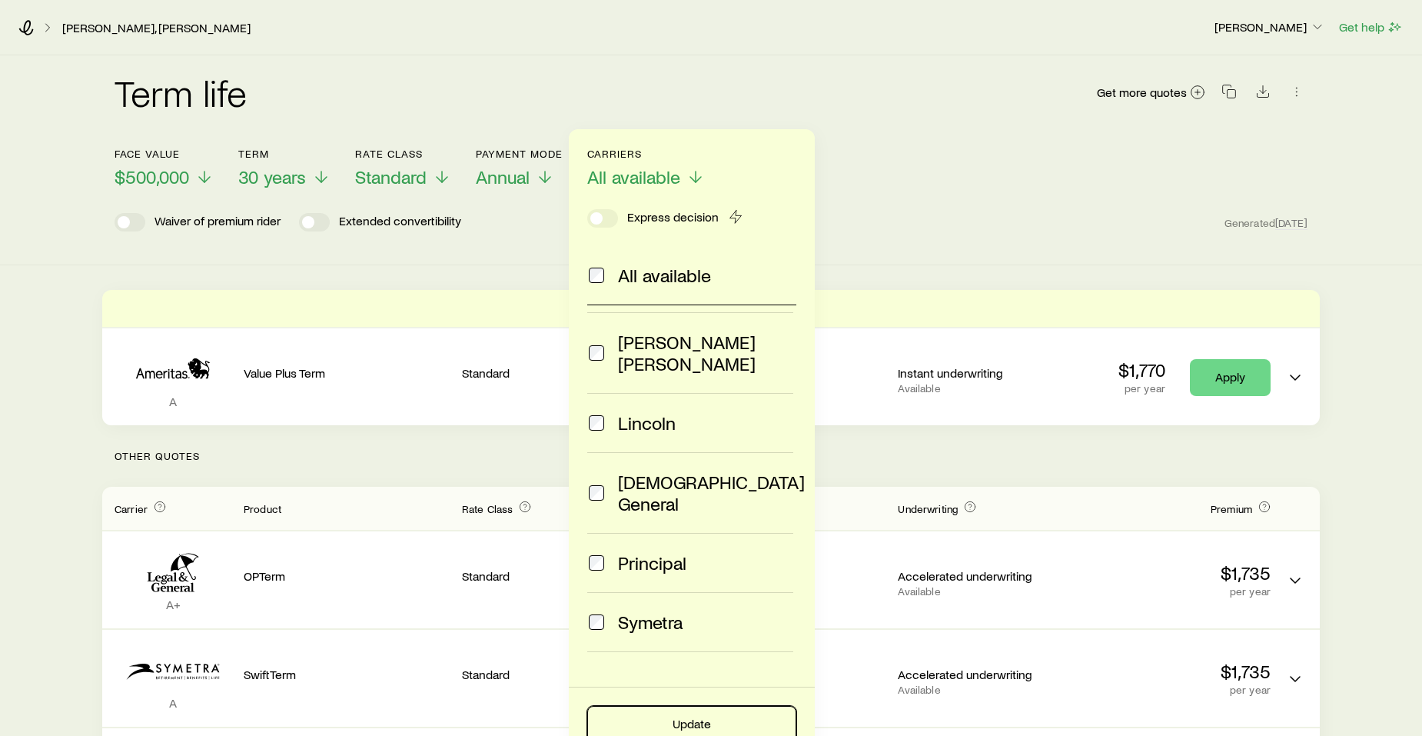
click at [714, 724] on button "Update" at bounding box center [691, 724] width 209 height 37
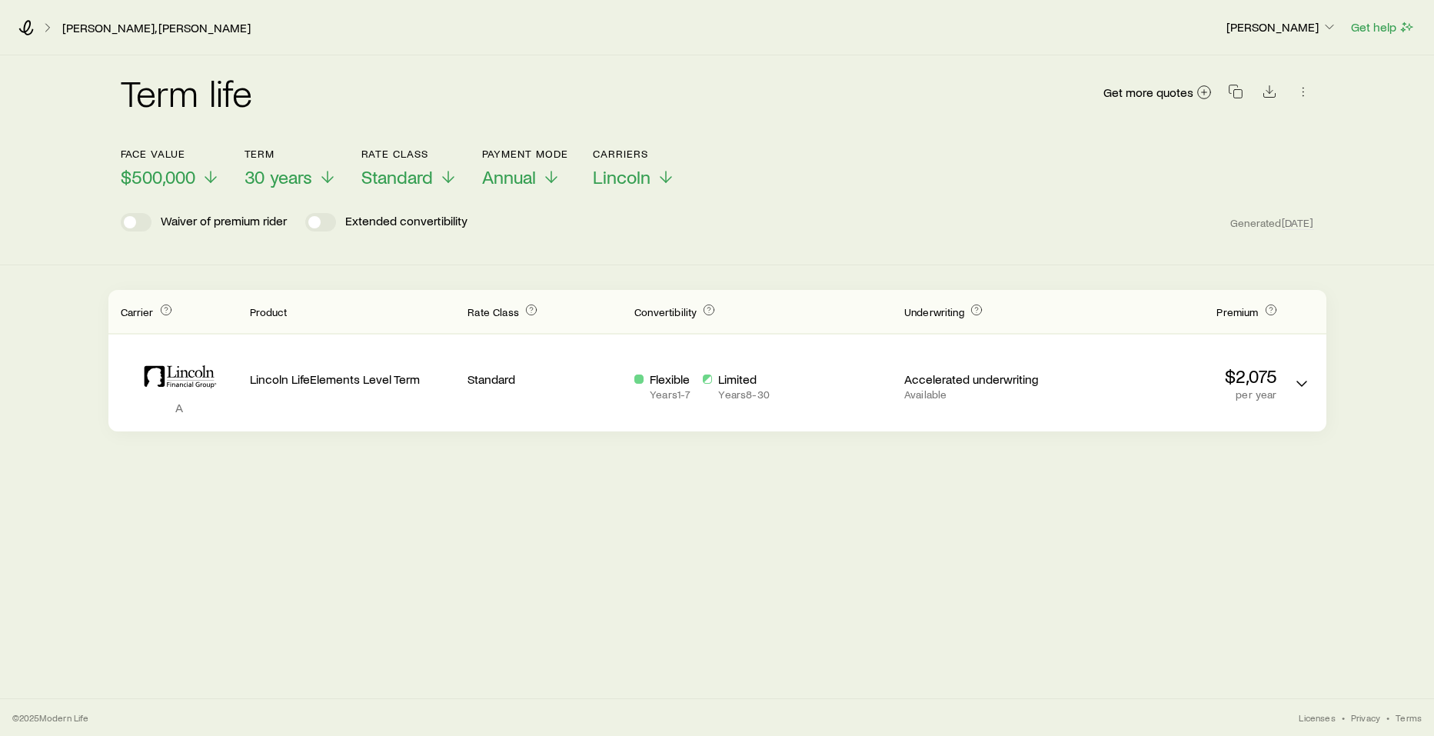
click at [302, 181] on span "30 years" at bounding box center [279, 177] width 68 height 22
click at [205, 177] on icon at bounding box center [210, 177] width 18 height 18
click at [1302, 383] on icon "Term quotes" at bounding box center [1301, 383] width 18 height 18
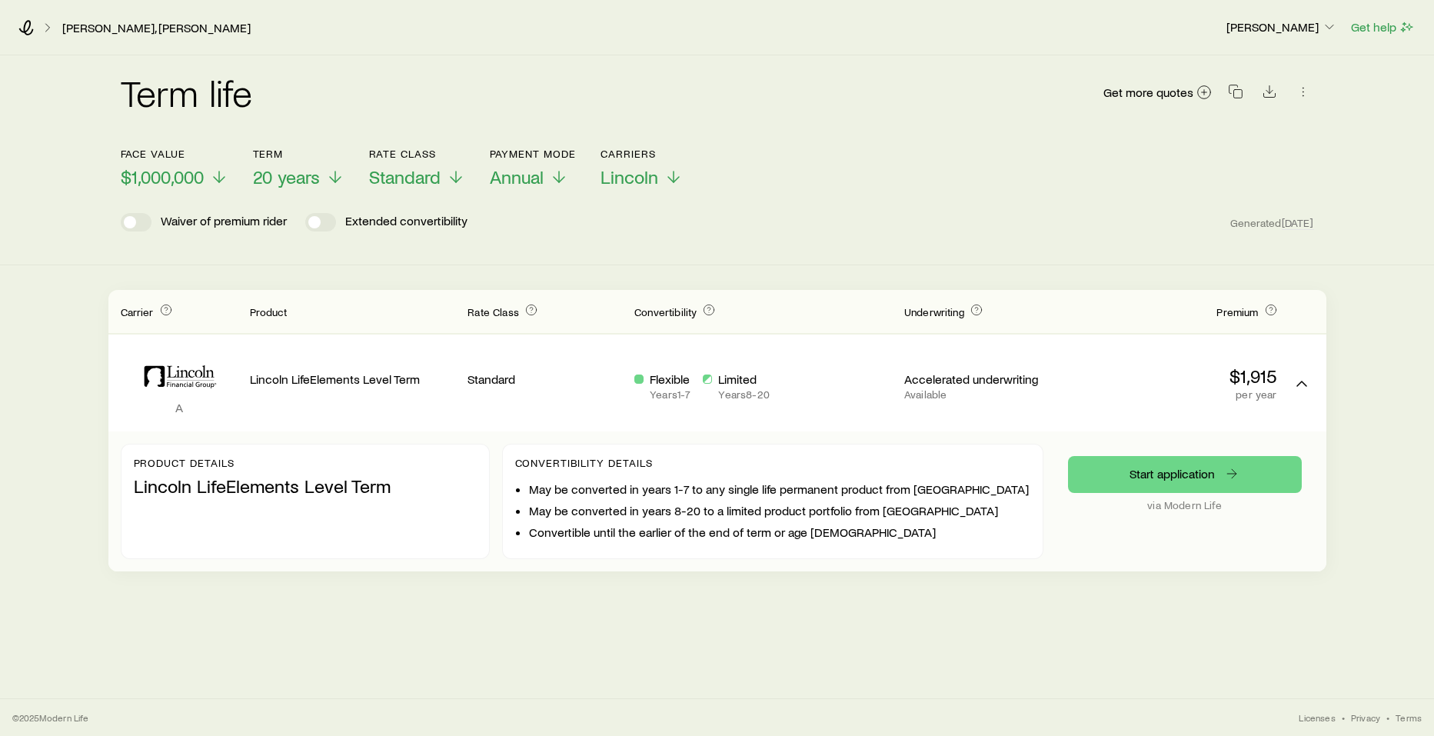
click at [556, 176] on icon at bounding box center [559, 177] width 18 height 18
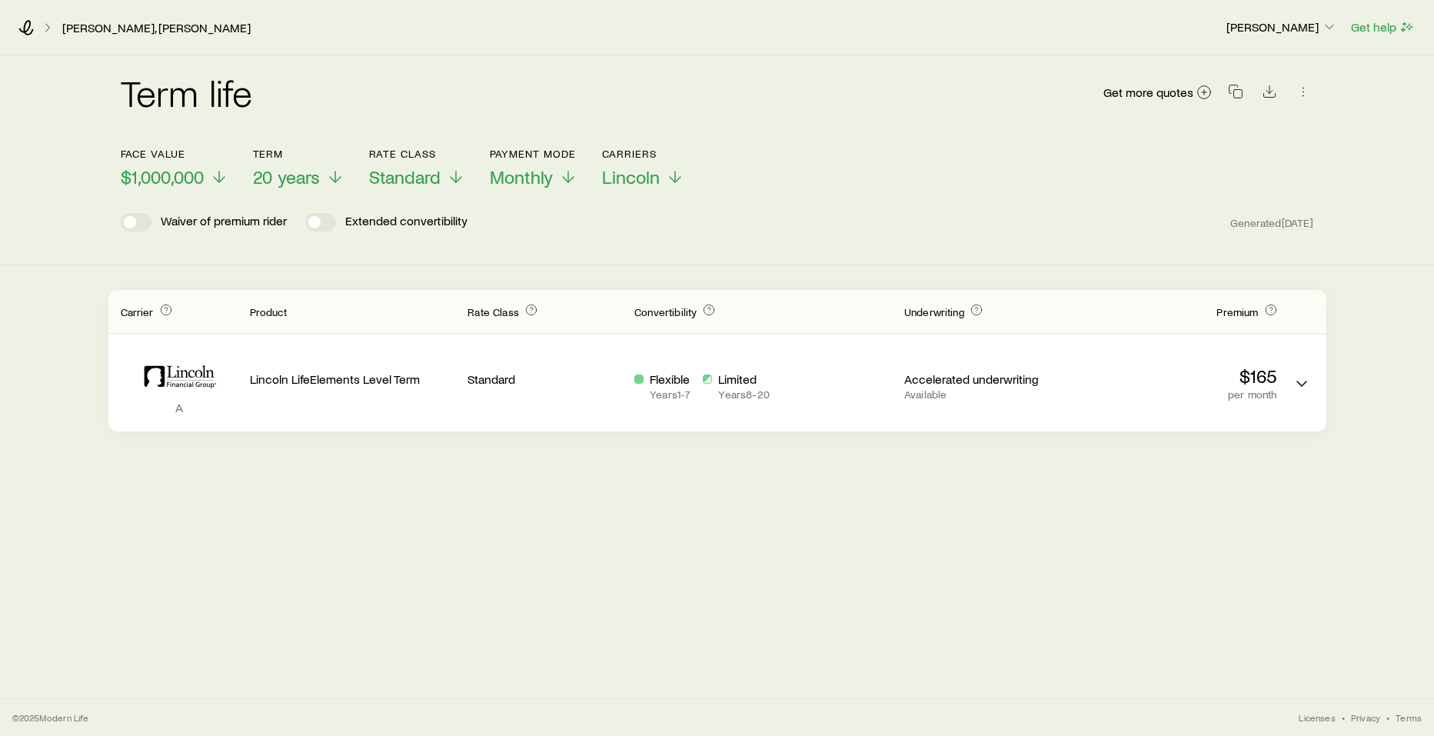
click at [215, 175] on icon at bounding box center [219, 177] width 18 height 18
click at [1297, 381] on polyline "Term quotes" at bounding box center [1301, 383] width 9 height 5
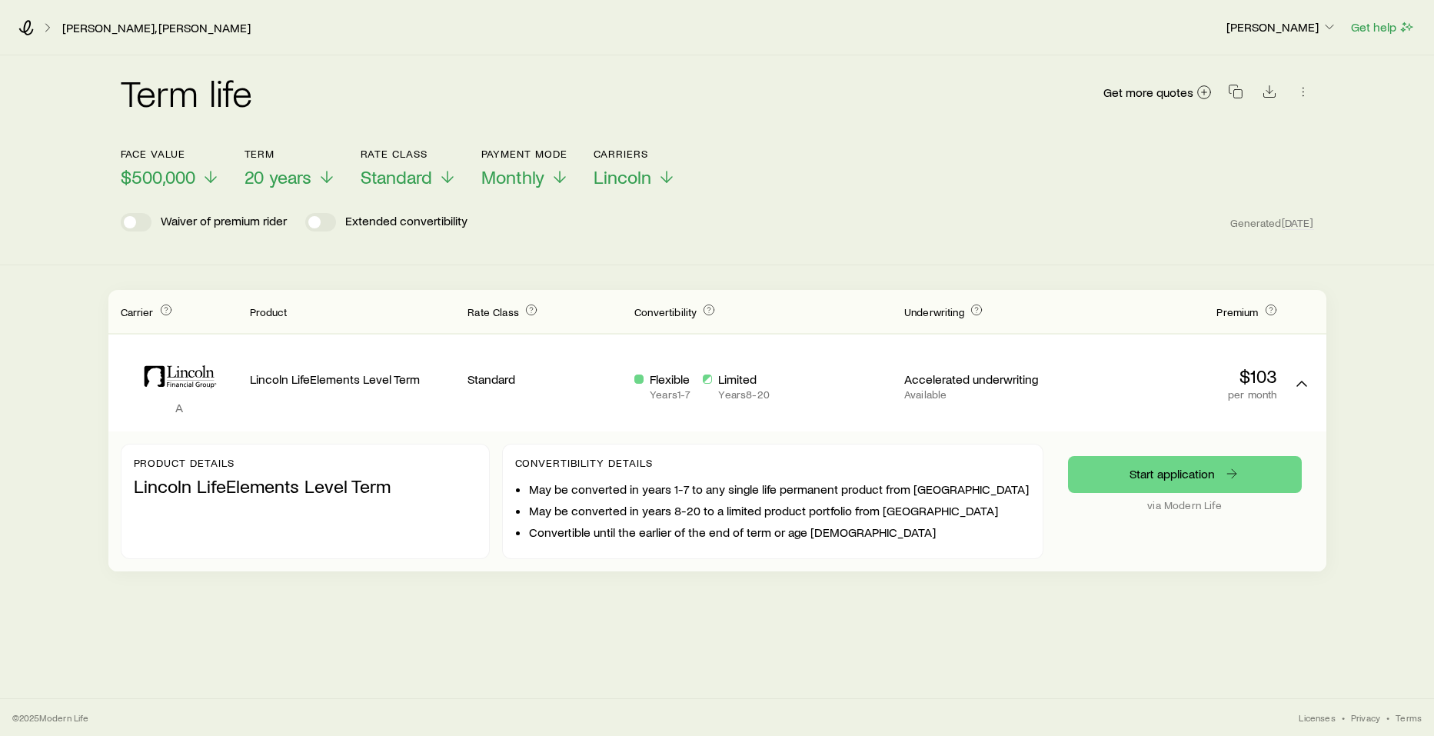
click at [1168, 278] on div "Term life Get more quotes Face value $500,000 Term 20 years Rate Class Standard…" at bounding box center [717, 313] width 1434 height 516
click at [441, 178] on icon at bounding box center [447, 177] width 18 height 18
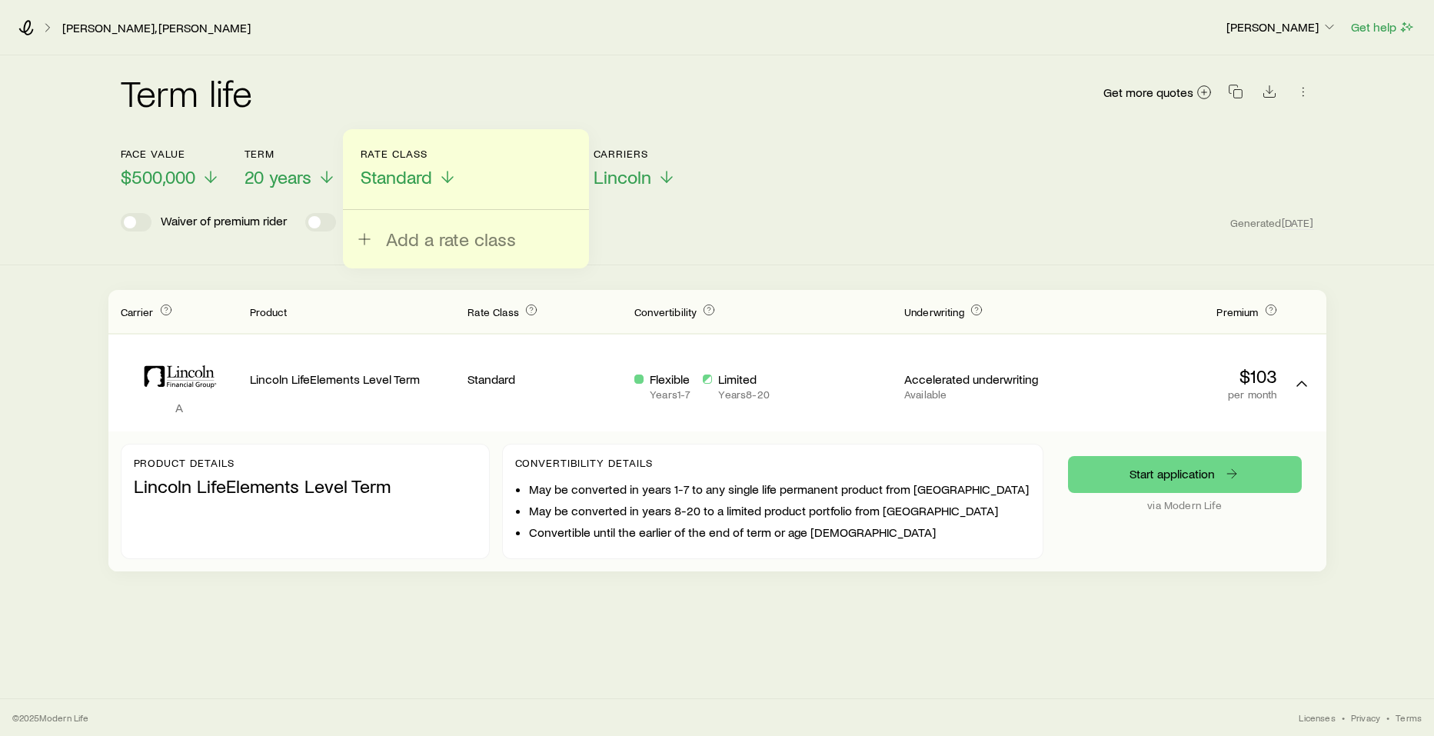
click at [392, 174] on span "Standard" at bounding box center [397, 177] width 72 height 22
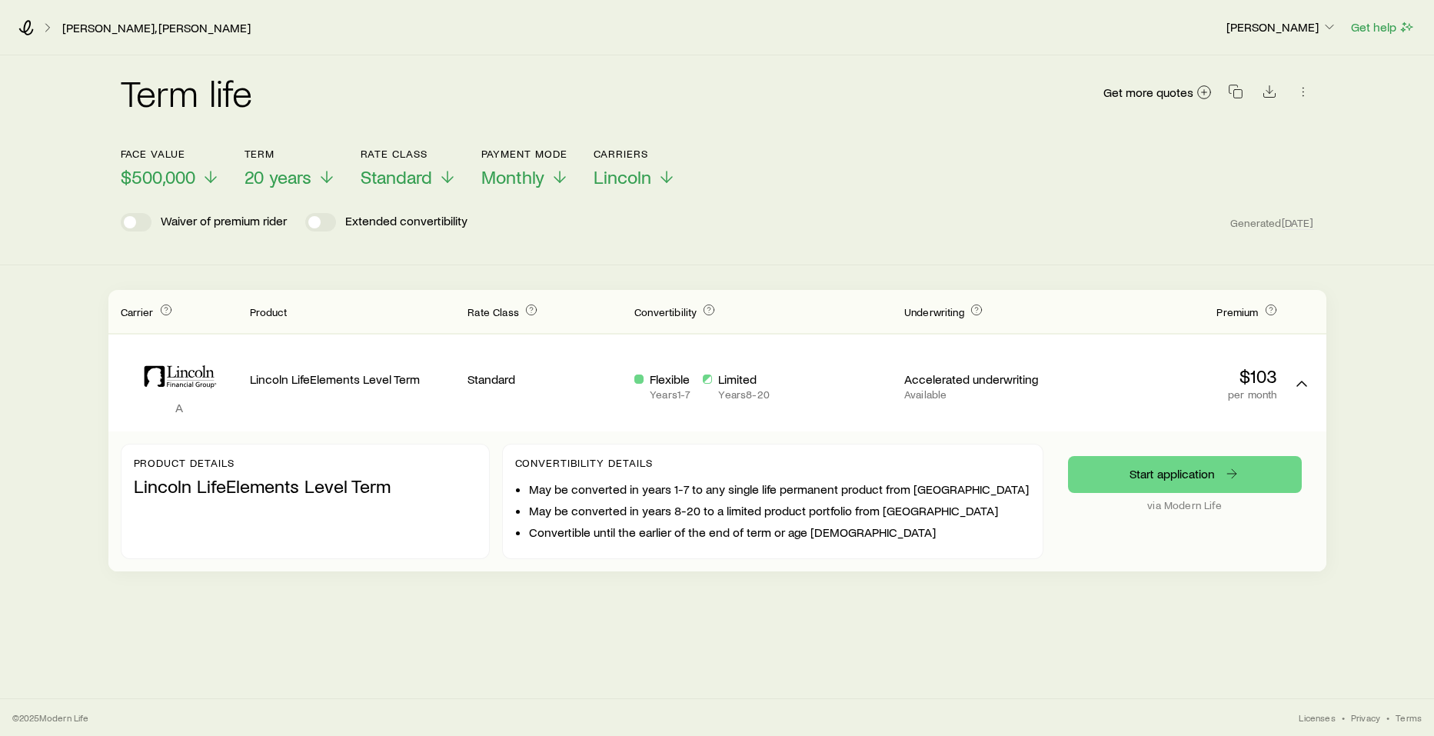
click at [392, 174] on span "Standard" at bounding box center [397, 177] width 72 height 22
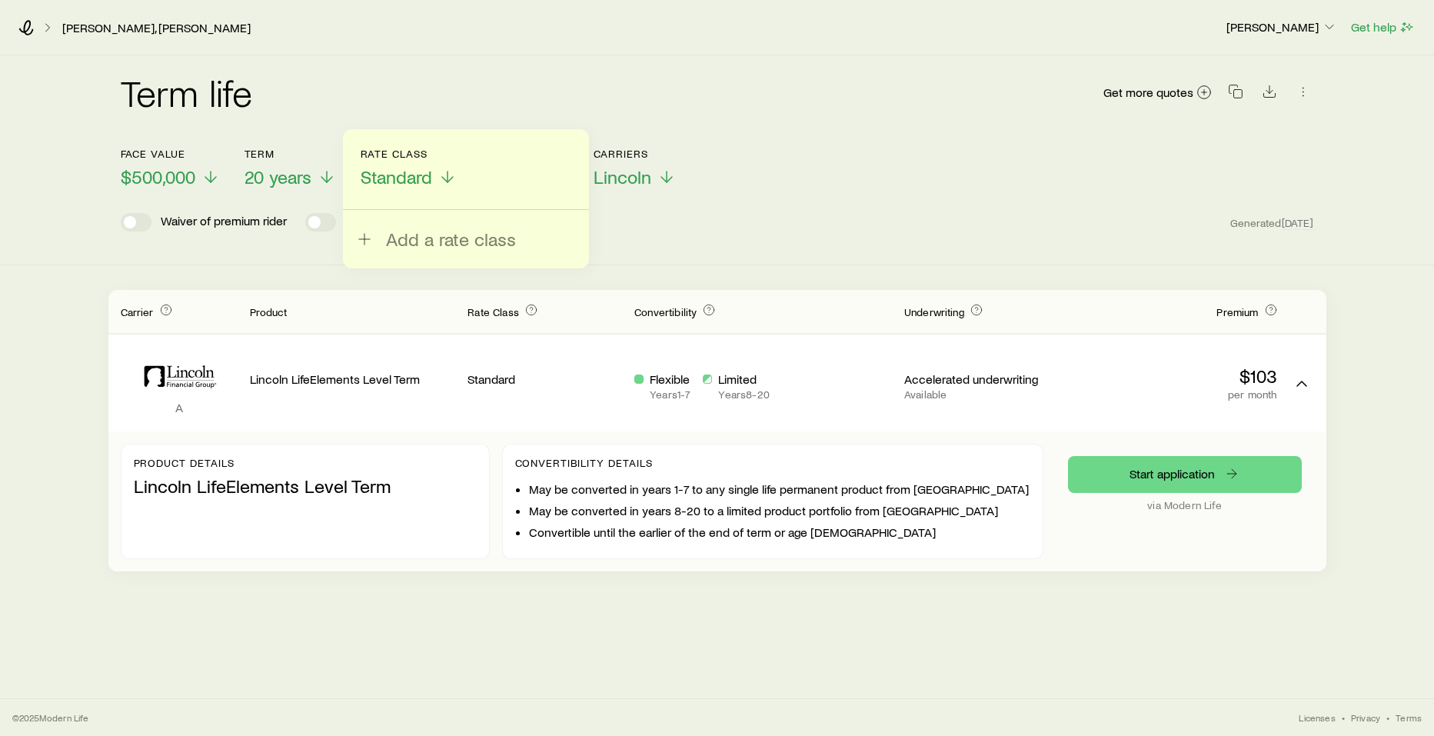
click at [408, 238] on span "Add a rate class" at bounding box center [451, 239] width 130 height 22
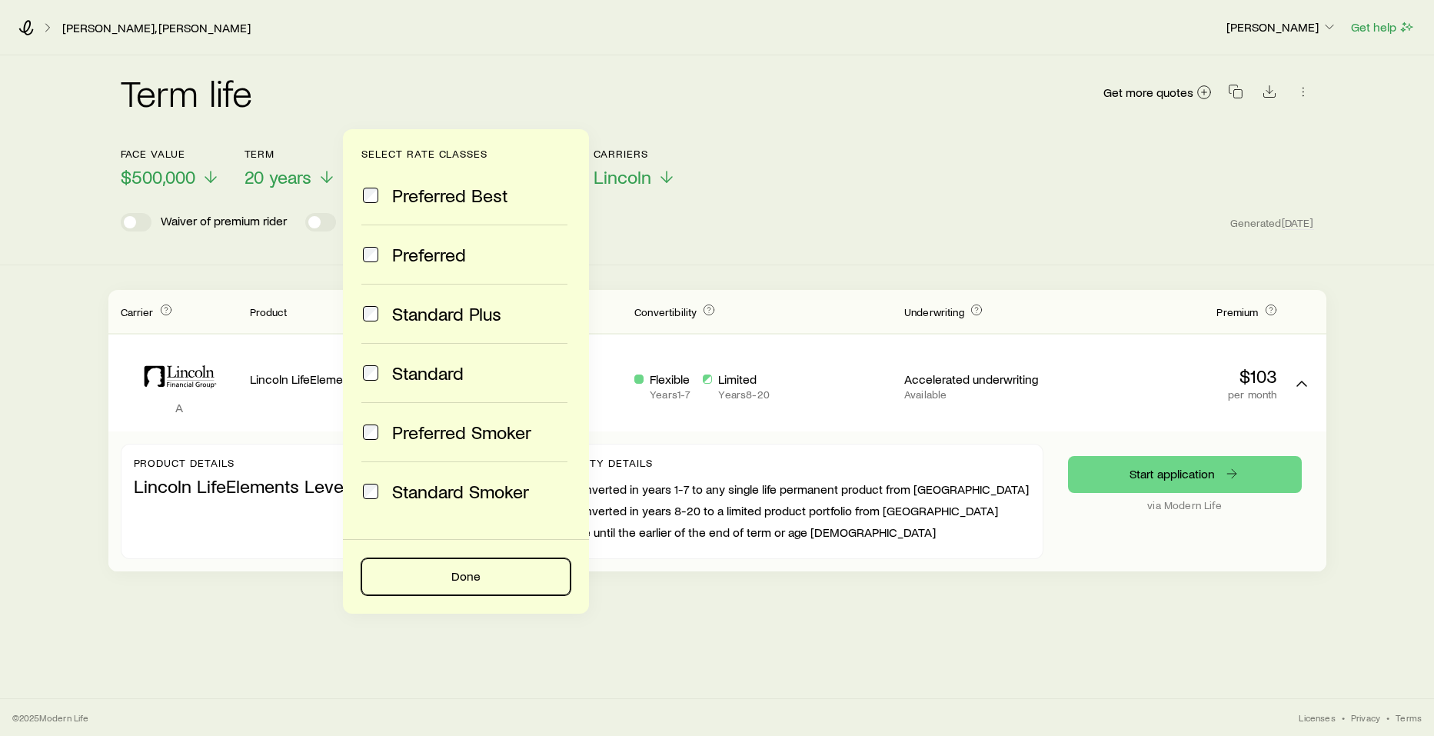
click at [460, 575] on button "Done" at bounding box center [465, 576] width 209 height 37
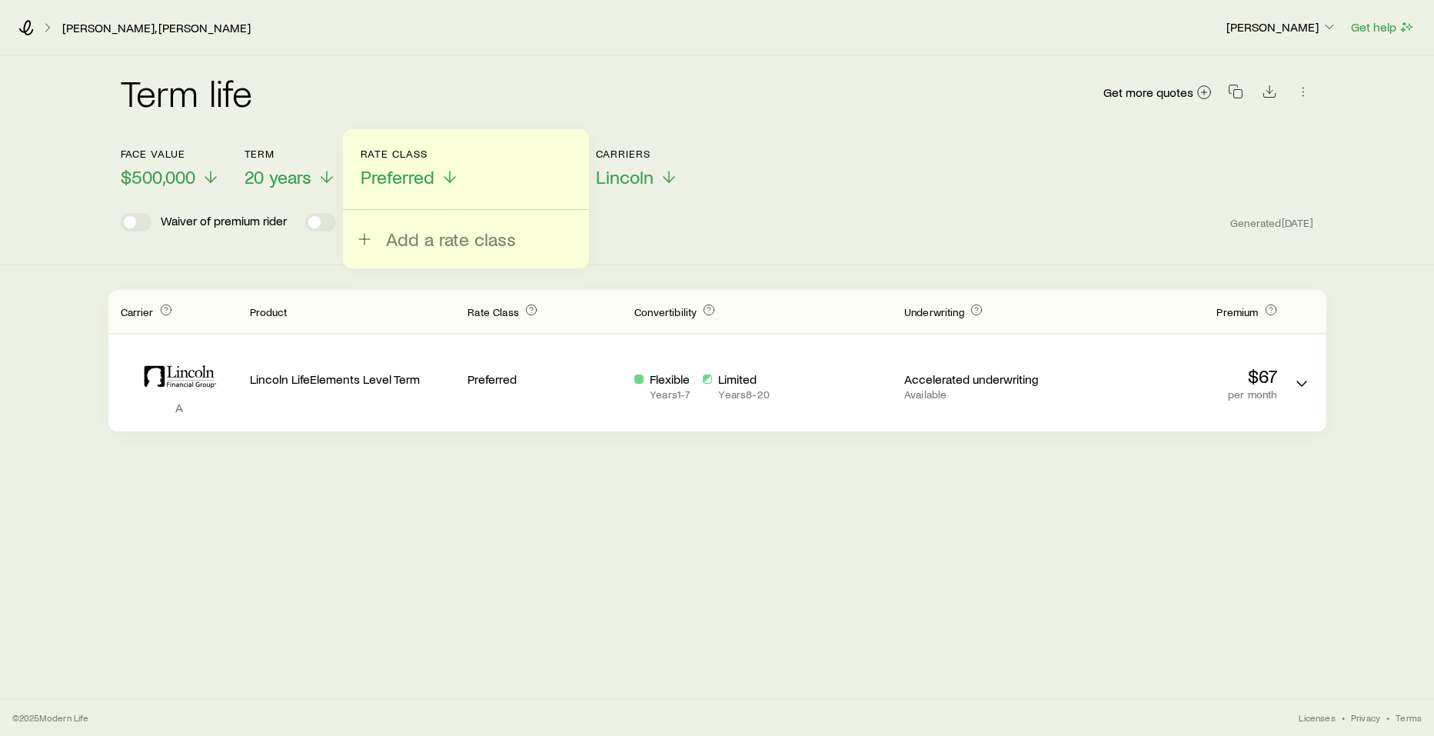
click at [807, 88] on div "Term life Get more quotes" at bounding box center [717, 101] width 1193 height 55
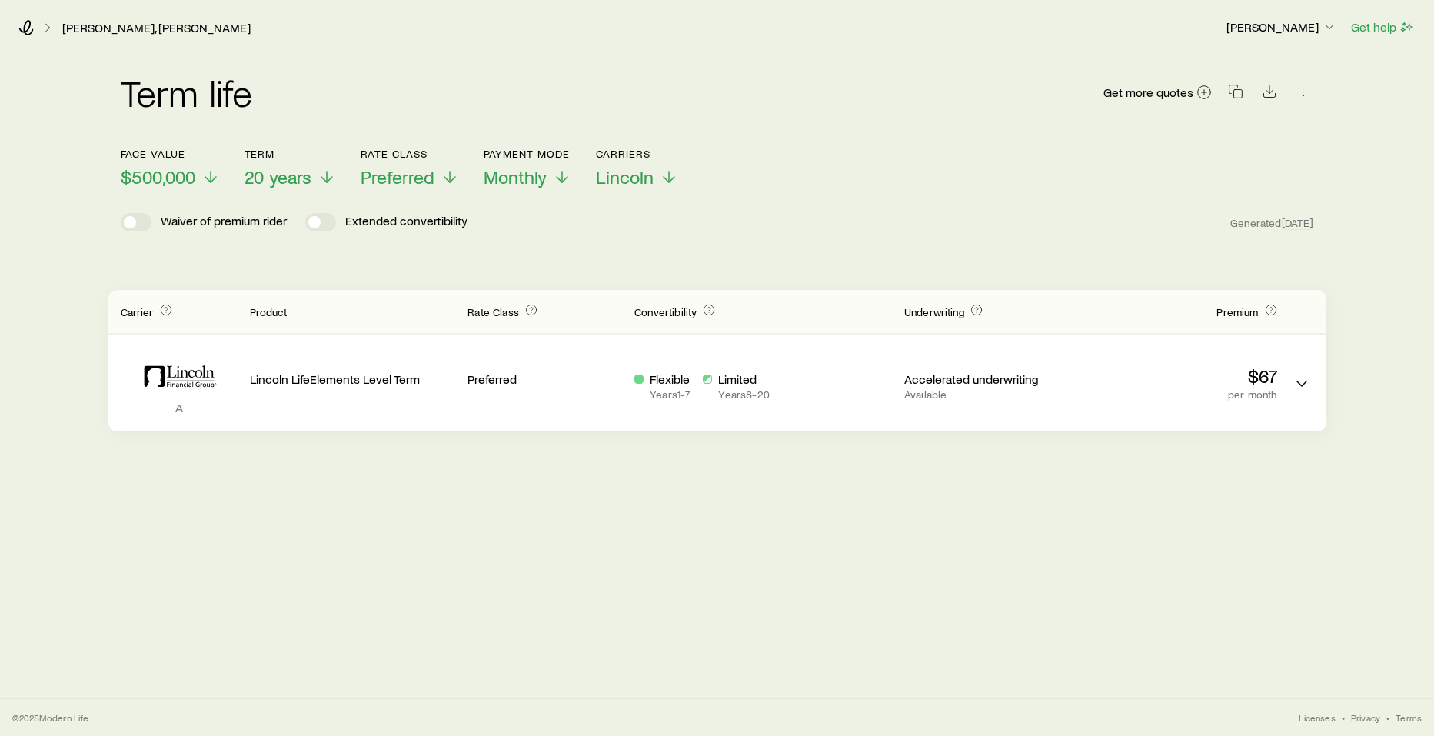
click at [197, 175] on p "$500,000" at bounding box center [170, 177] width 99 height 22
click at [457, 176] on icon at bounding box center [458, 177] width 18 height 18
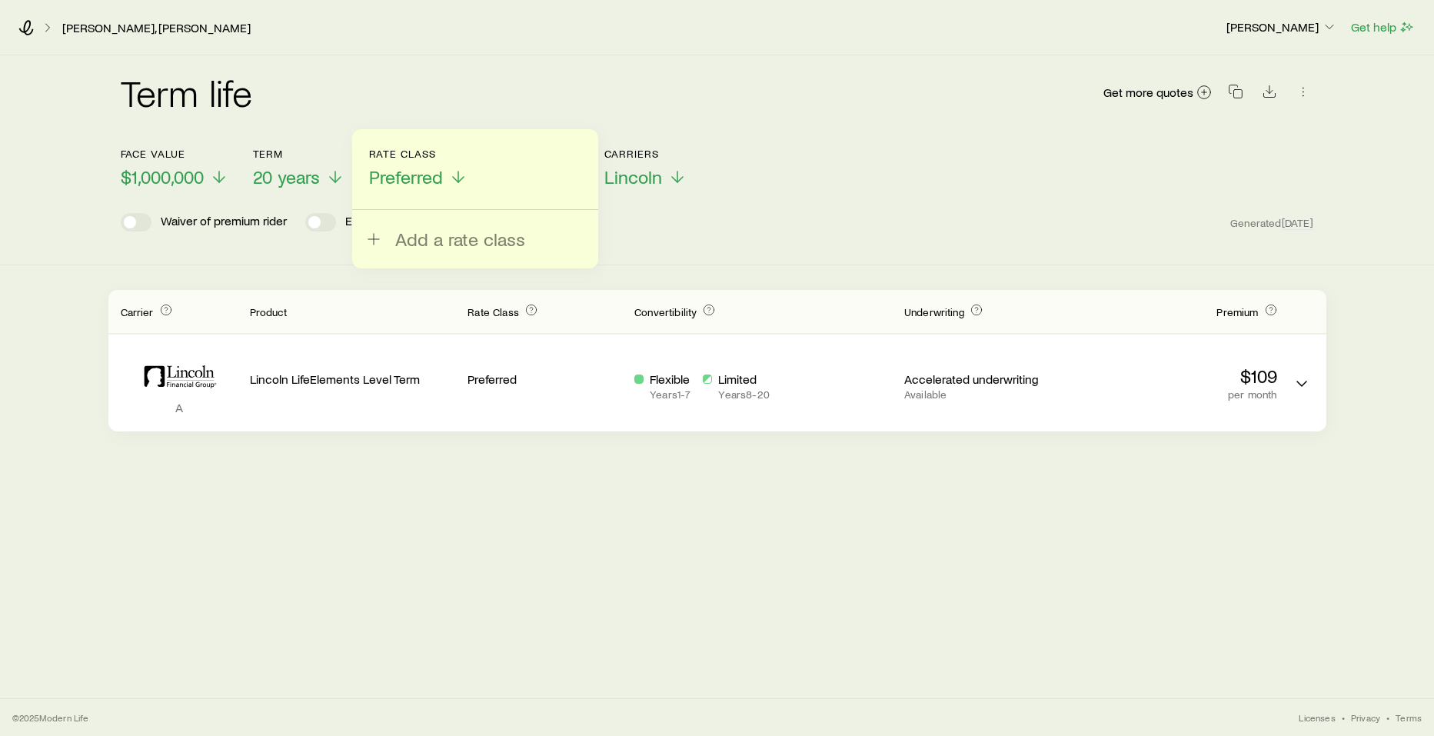
click at [437, 241] on span "Add a rate class" at bounding box center [460, 239] width 130 height 22
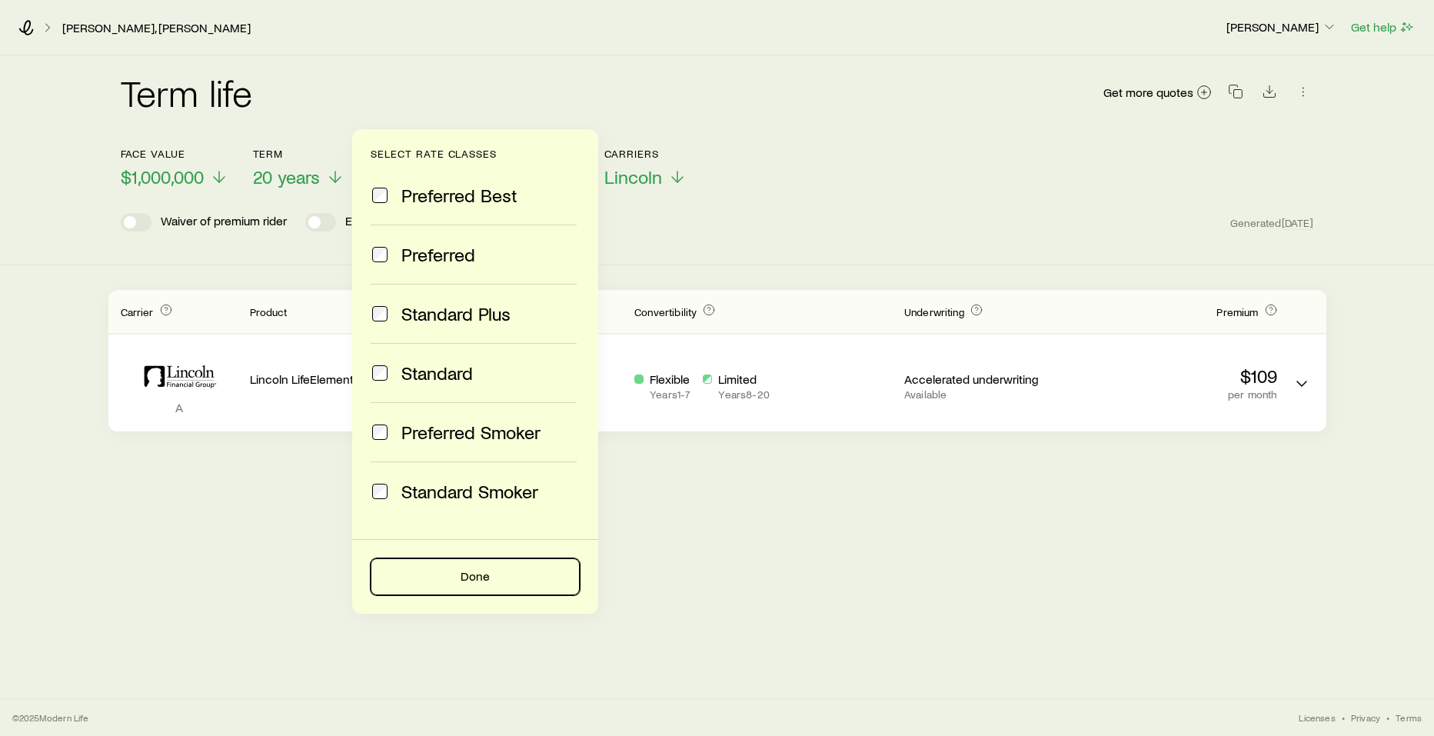
click at [481, 569] on button "Done" at bounding box center [475, 576] width 209 height 37
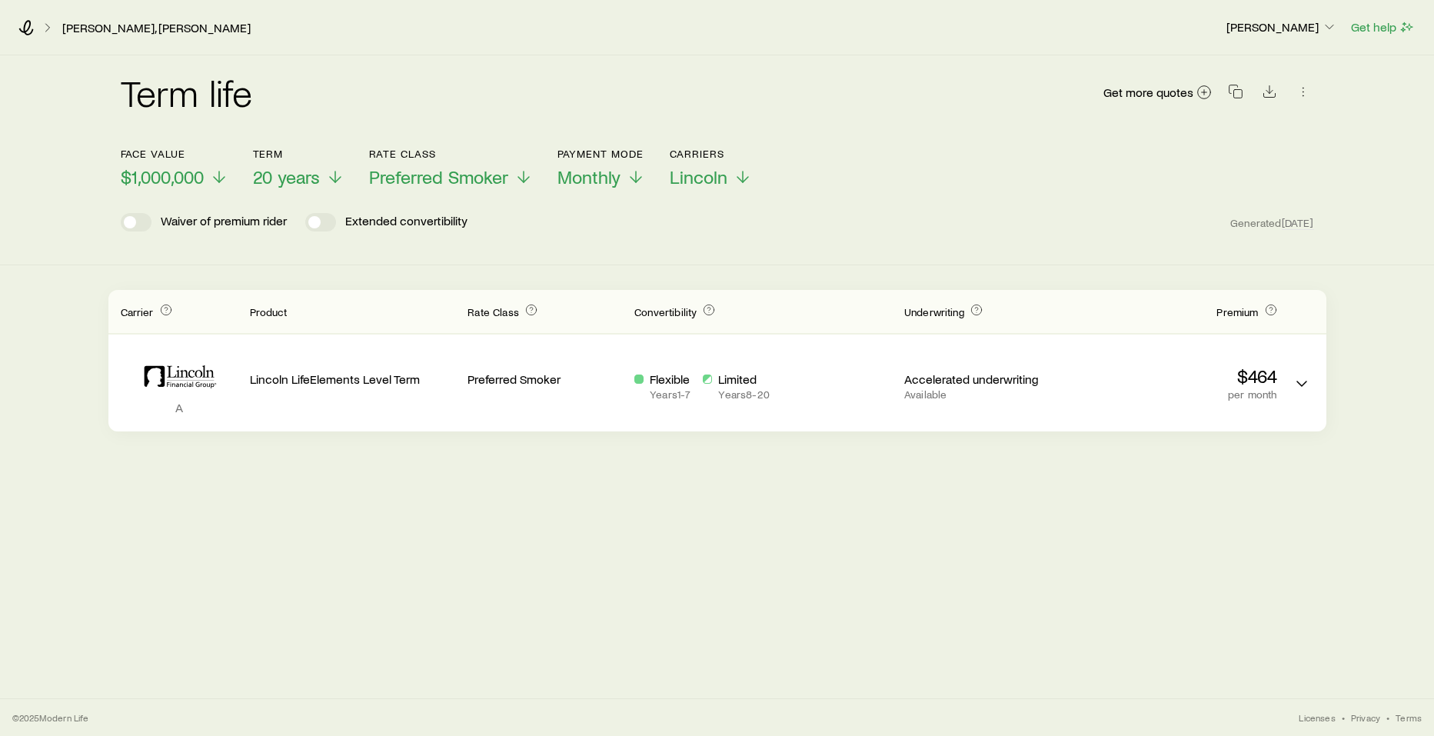
click at [881, 155] on div "Face value $1,000,000 Term 20 years Rate Class Preferred Smoker Payment Mode Mo…" at bounding box center [717, 158] width 1193 height 59
click at [210, 176] on icon at bounding box center [219, 177] width 18 height 18
click at [495, 178] on span "Preferred Smoker" at bounding box center [430, 177] width 139 height 22
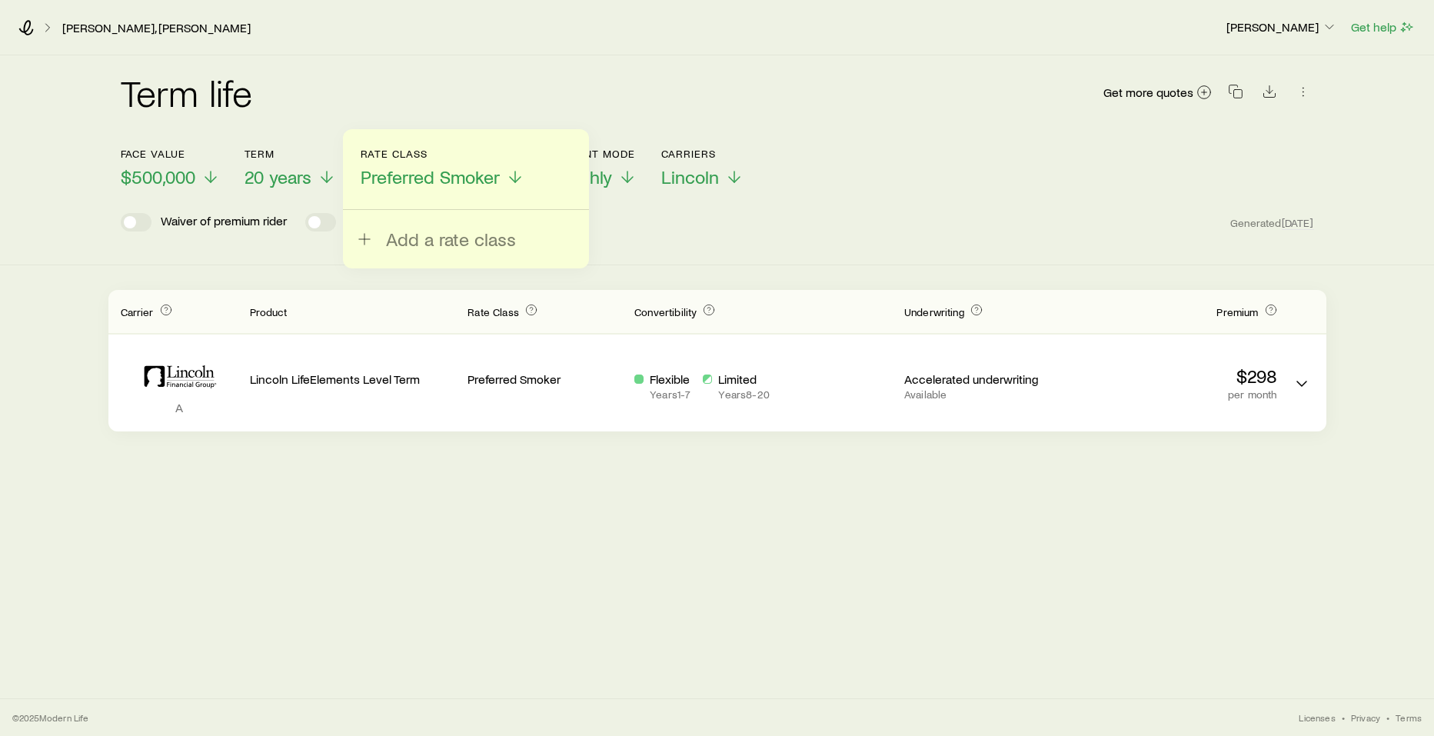
click at [461, 239] on span "Add a rate class" at bounding box center [451, 239] width 130 height 22
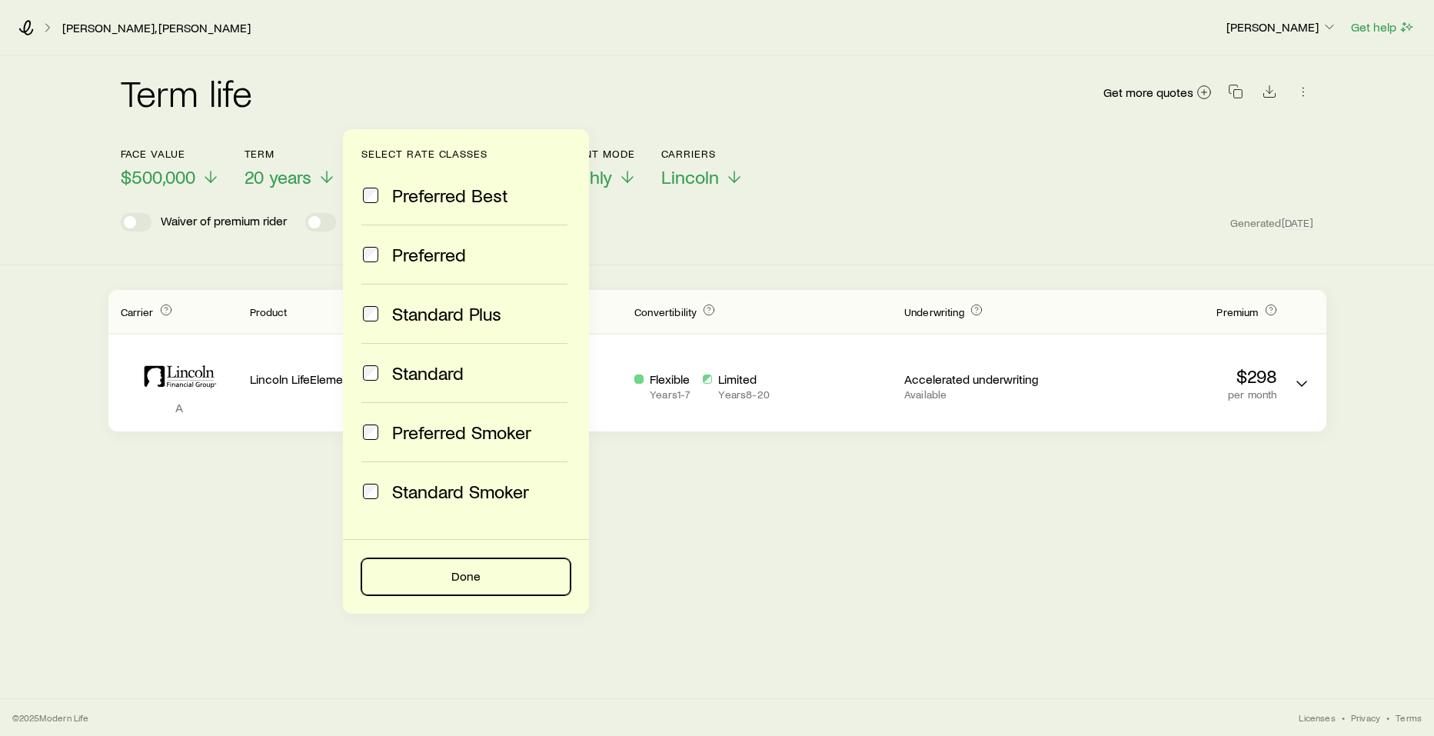
click at [466, 578] on button "Done" at bounding box center [465, 576] width 209 height 37
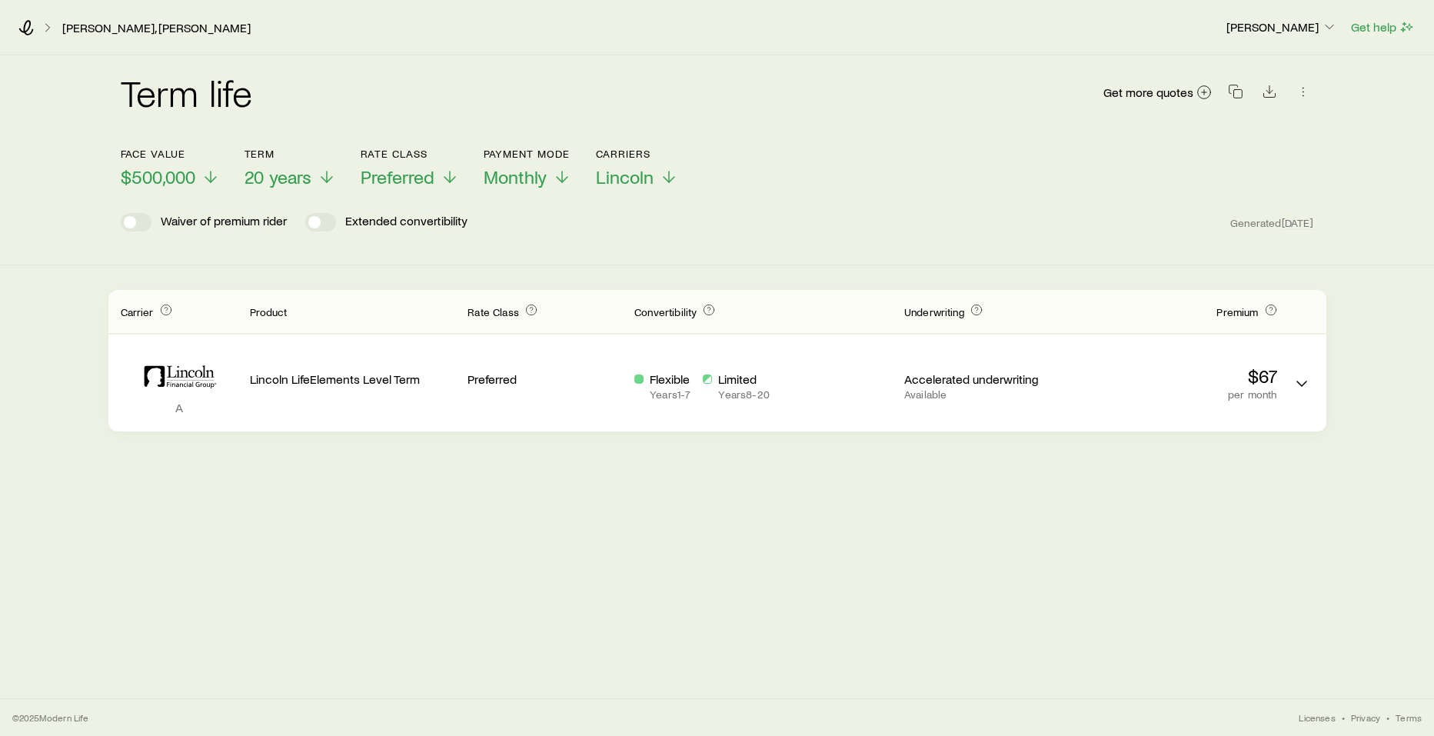
click at [684, 562] on div "Term life Get more quotes Face value $500,000 Term 20 years Rate Class Preferre…" at bounding box center [717, 352] width 1434 height 594
click at [307, 173] on span "20 years" at bounding box center [278, 177] width 67 height 22
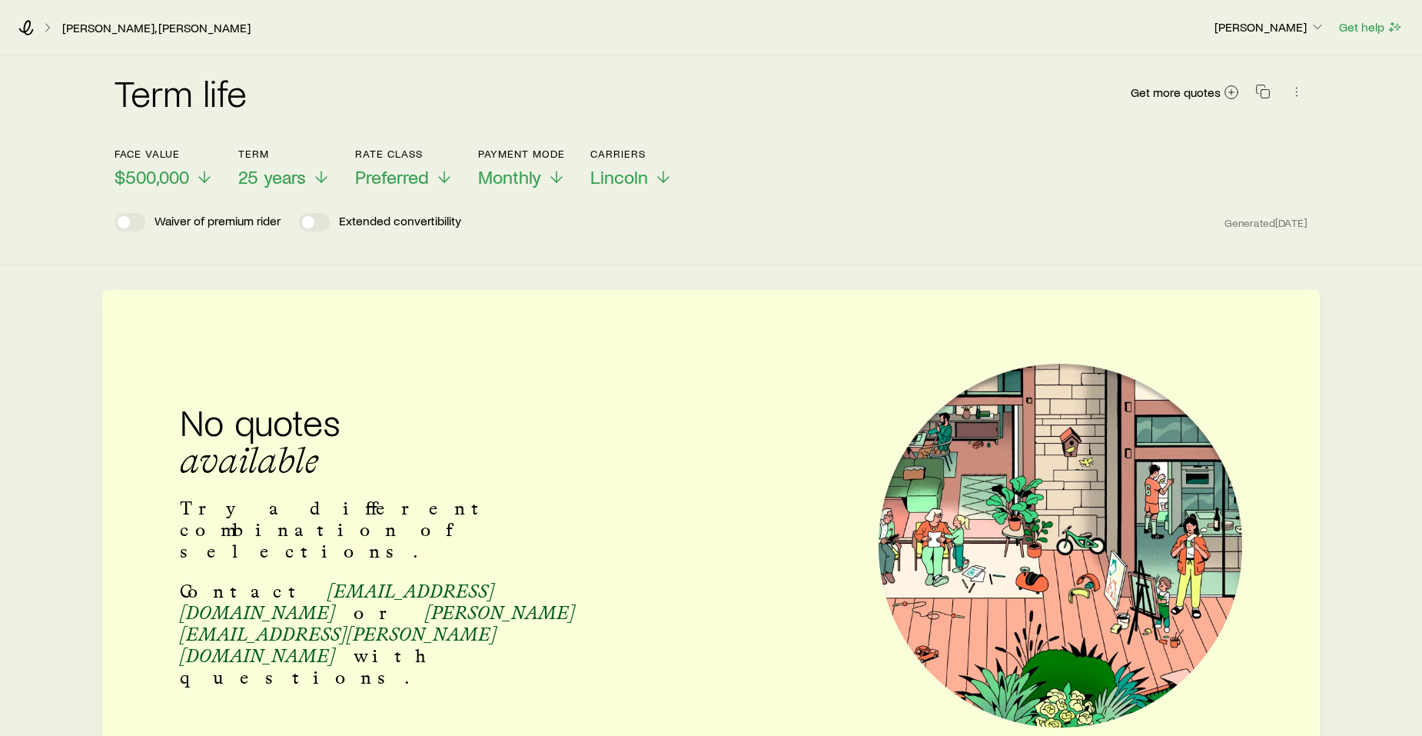
click at [304, 175] on span "25 years" at bounding box center [272, 177] width 68 height 22
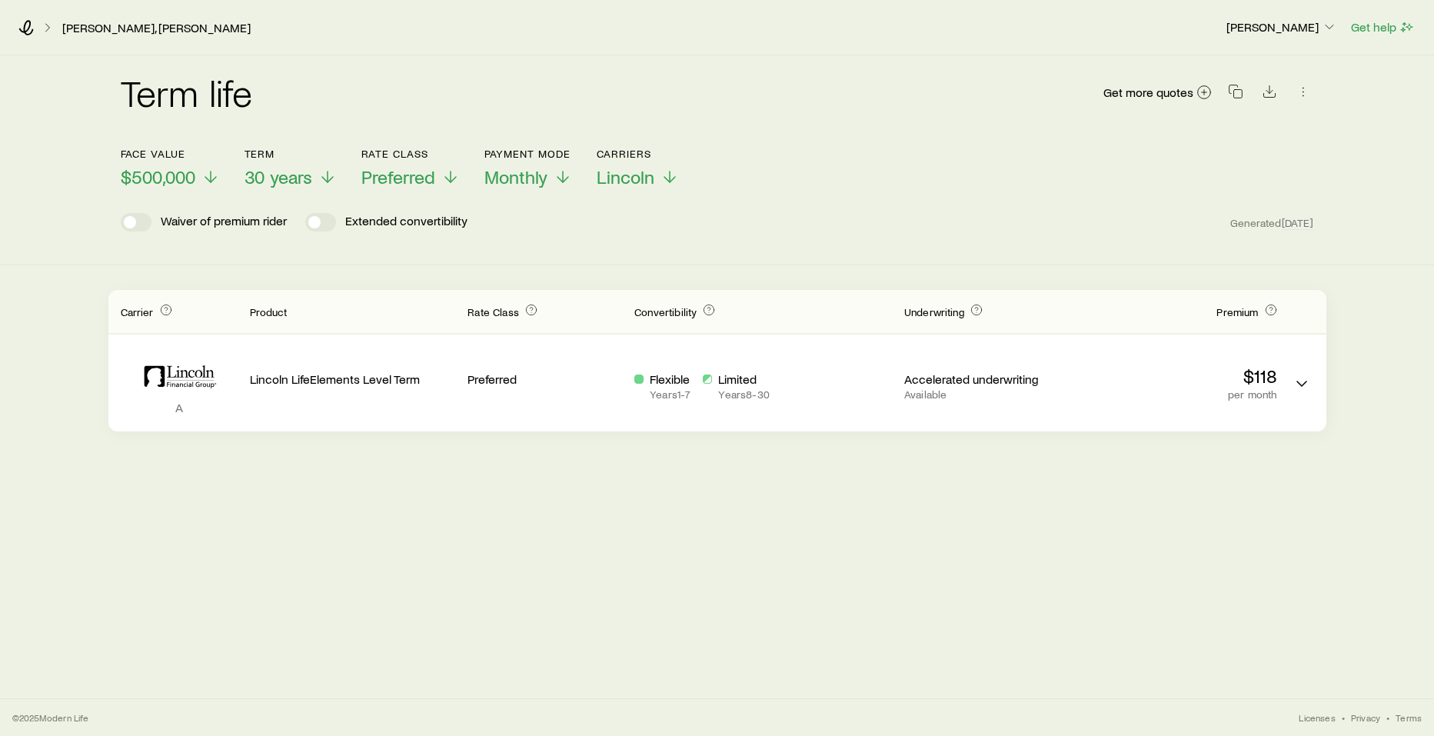
click at [308, 178] on span "30 years" at bounding box center [279, 177] width 68 height 22
click at [553, 180] on icon at bounding box center [553, 177] width 18 height 18
click at [323, 178] on icon at bounding box center [327, 177] width 18 height 18
click at [135, 220] on span at bounding box center [136, 222] width 31 height 18
click at [135, 221] on span at bounding box center [130, 222] width 12 height 12
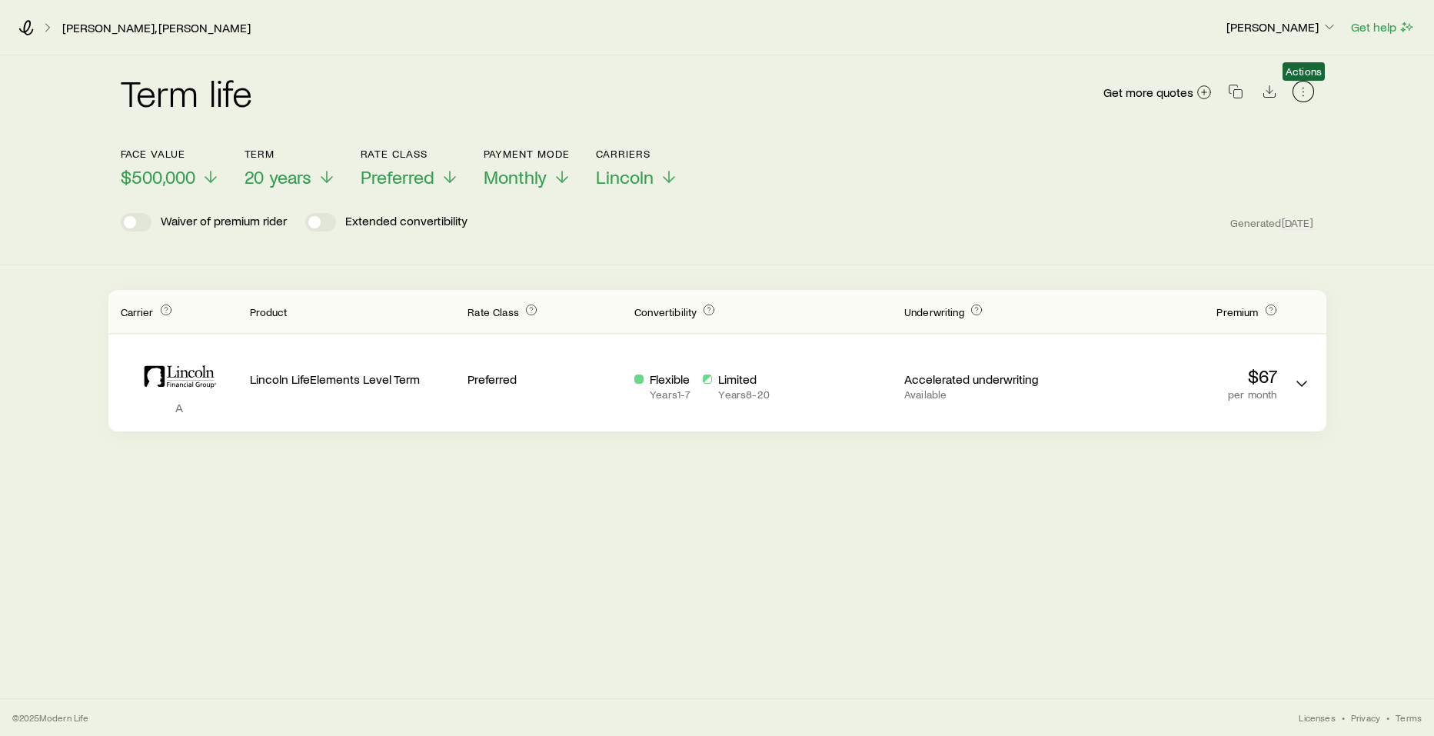
click at [1304, 94] on icon "button" at bounding box center [1303, 91] width 15 height 15
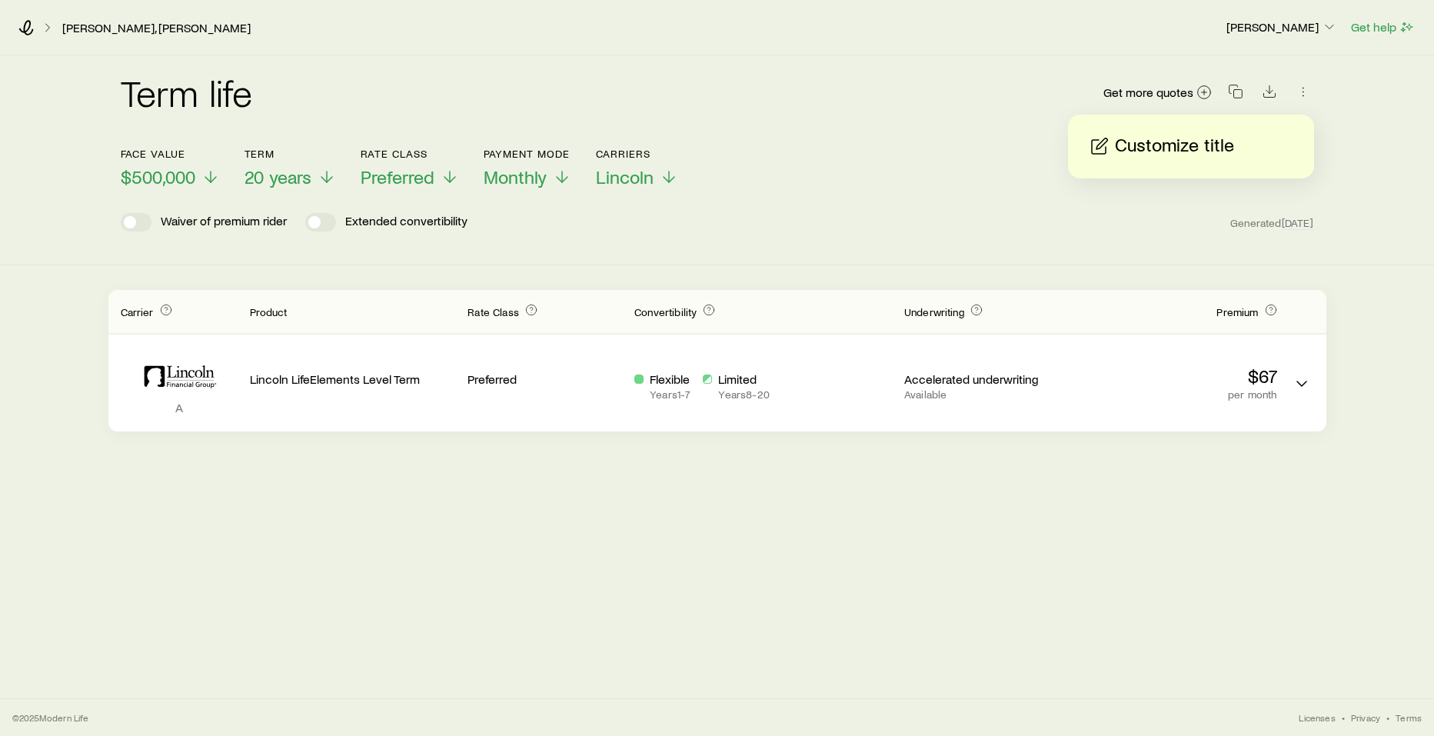
click at [1167, 145] on p "Customize title" at bounding box center [1174, 146] width 119 height 25
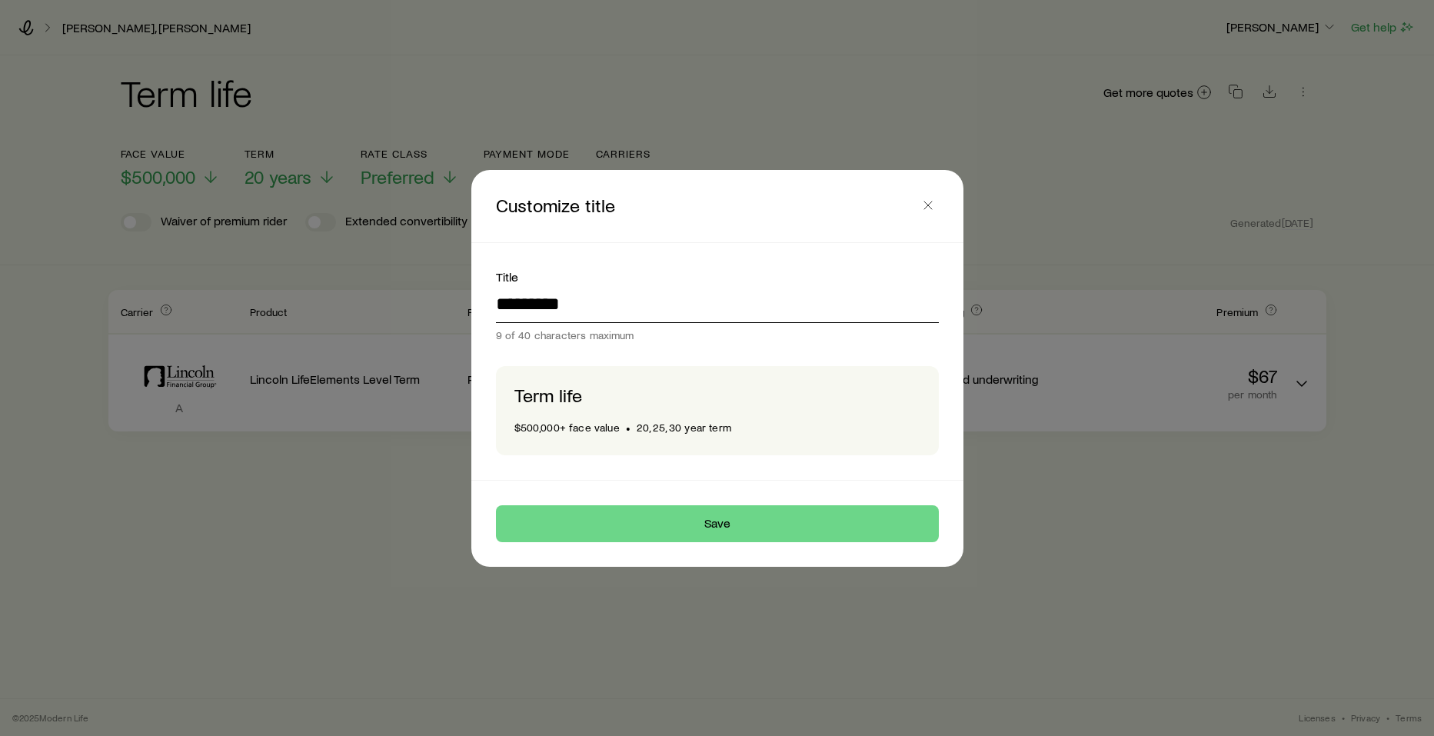
click at [497, 301] on input "*********" at bounding box center [717, 304] width 443 height 37
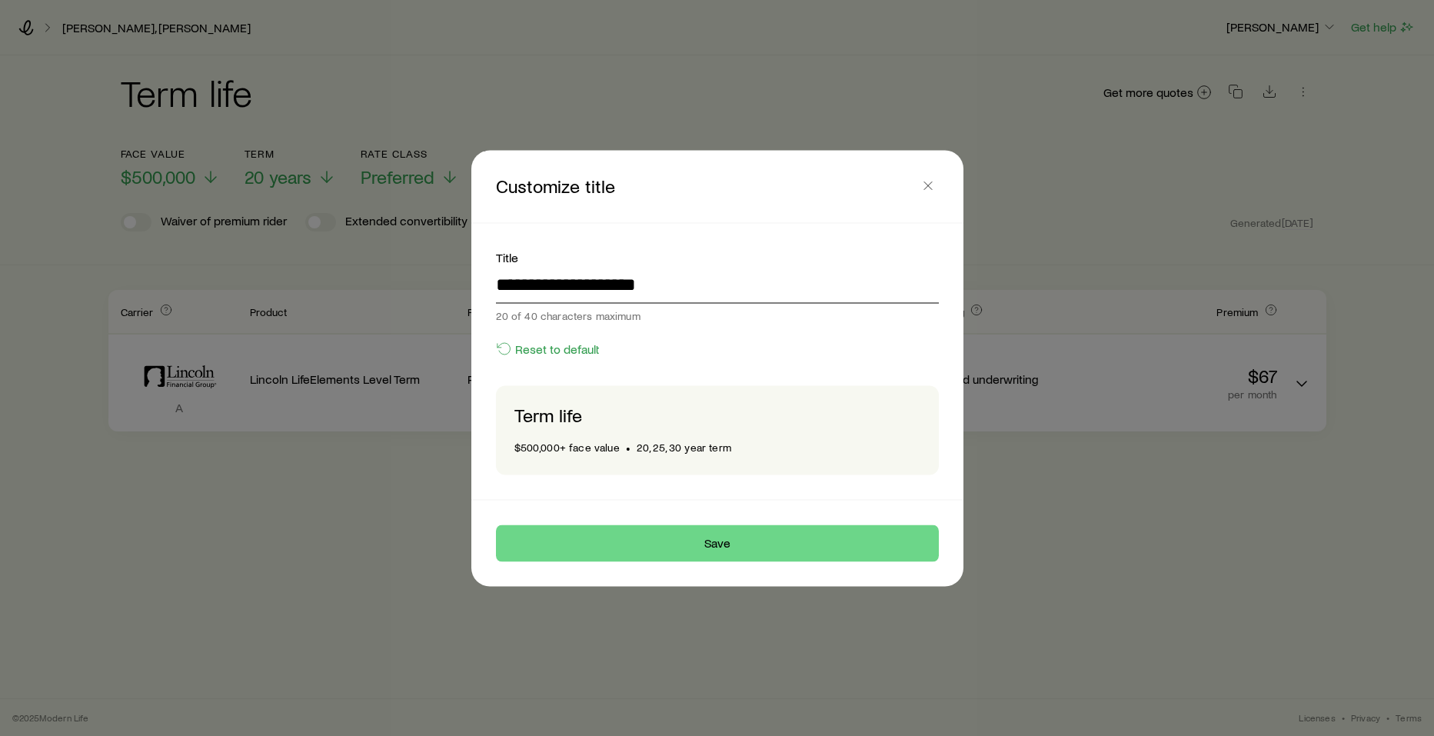
click at [676, 291] on input "**********" at bounding box center [717, 284] width 443 height 37
click at [586, 284] on input "**********" at bounding box center [717, 284] width 443 height 37
click at [630, 286] on input "**********" at bounding box center [717, 284] width 443 height 37
click at [730, 278] on input "**********" at bounding box center [717, 284] width 443 height 37
click at [585, 283] on input "**********" at bounding box center [717, 284] width 443 height 37
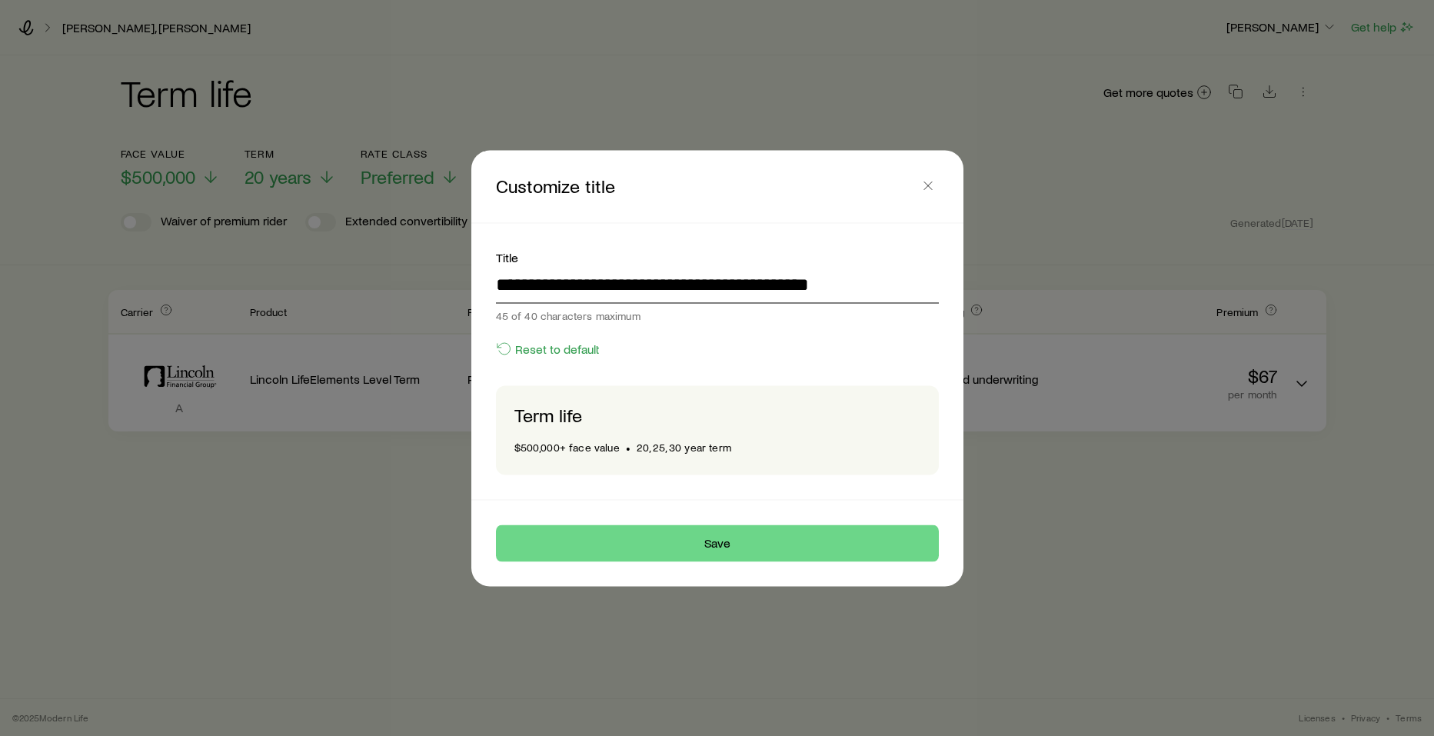
click at [704, 287] on input "**********" at bounding box center [717, 284] width 443 height 37
click at [855, 284] on input "**********" at bounding box center [717, 284] width 443 height 37
click at [531, 287] on input "**********" at bounding box center [717, 284] width 443 height 37
click at [760, 284] on input "**********" at bounding box center [717, 284] width 443 height 37
type input "**********"
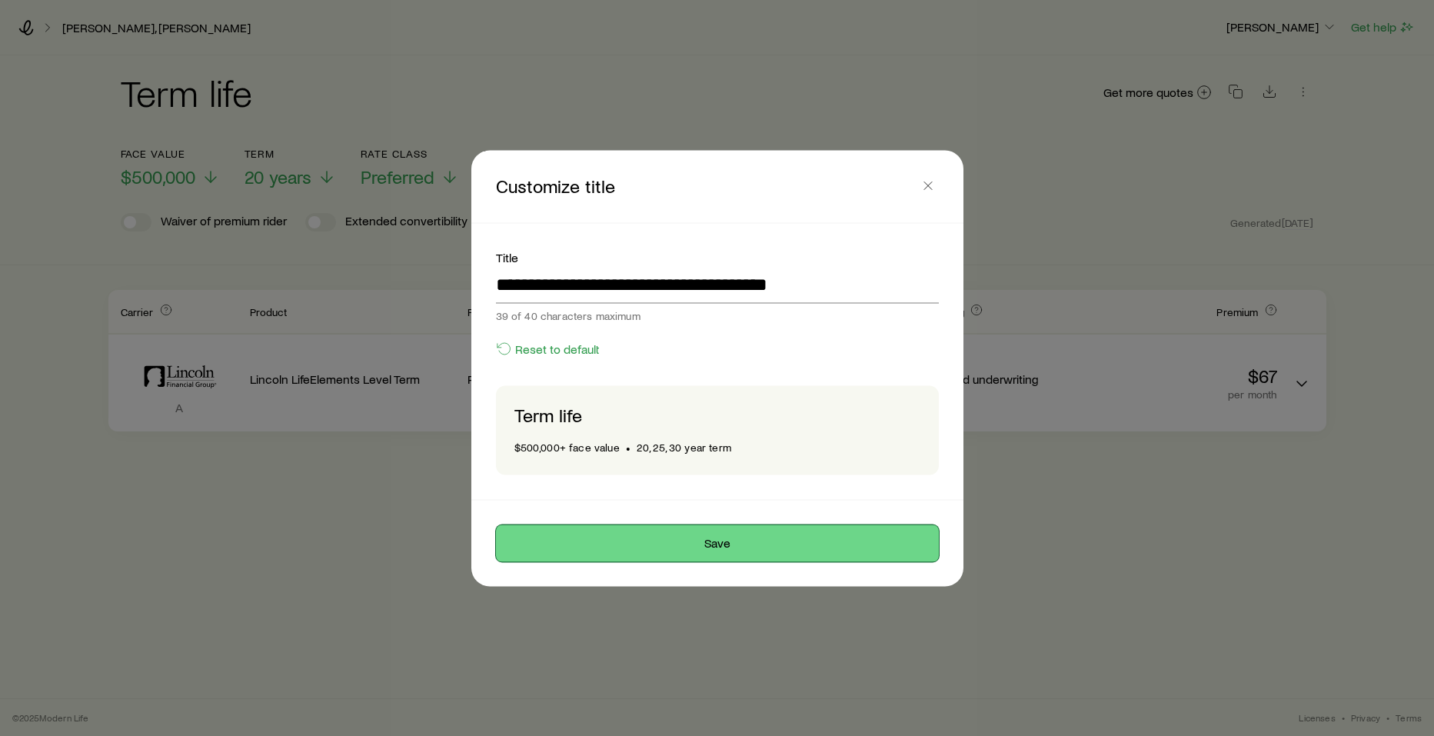
click at [707, 541] on button "Save" at bounding box center [717, 542] width 443 height 37
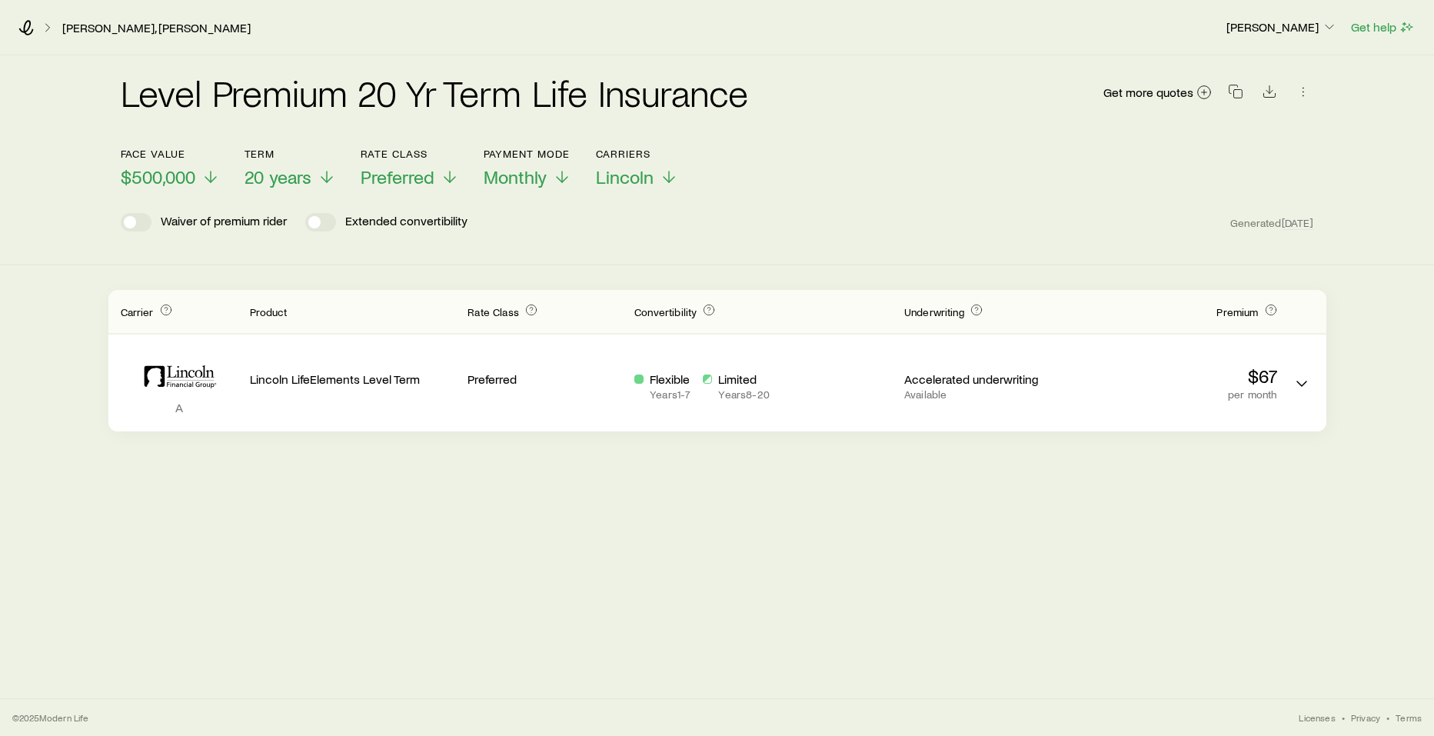
click at [238, 372] on div "A Lincoln LifeElements Level Term Preferred Flexible Years 1 - 7 Limited Years …" at bounding box center [717, 382] width 1218 height 97
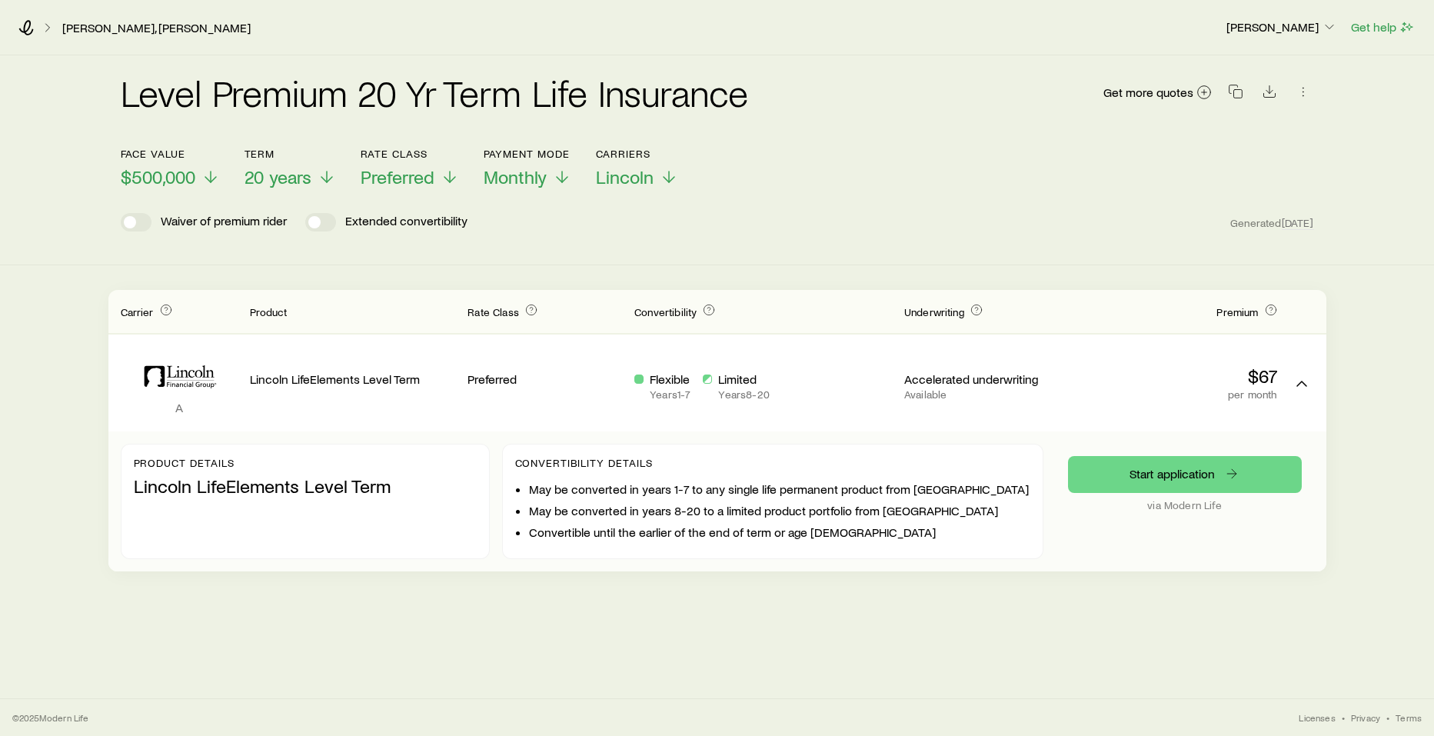
click at [221, 485] on p "Lincoln LifeElements Level Term" at bounding box center [305, 486] width 343 height 22
click at [1269, 94] on icon "Download CSV" at bounding box center [1269, 91] width 15 height 15
click at [1356, 191] on div "Level Premium 20 Yr Term Life Insurance Get more quotes Face value $500,000 Ter…" at bounding box center [717, 160] width 1434 height 210
